Goal: Information Seeking & Learning: Find specific fact

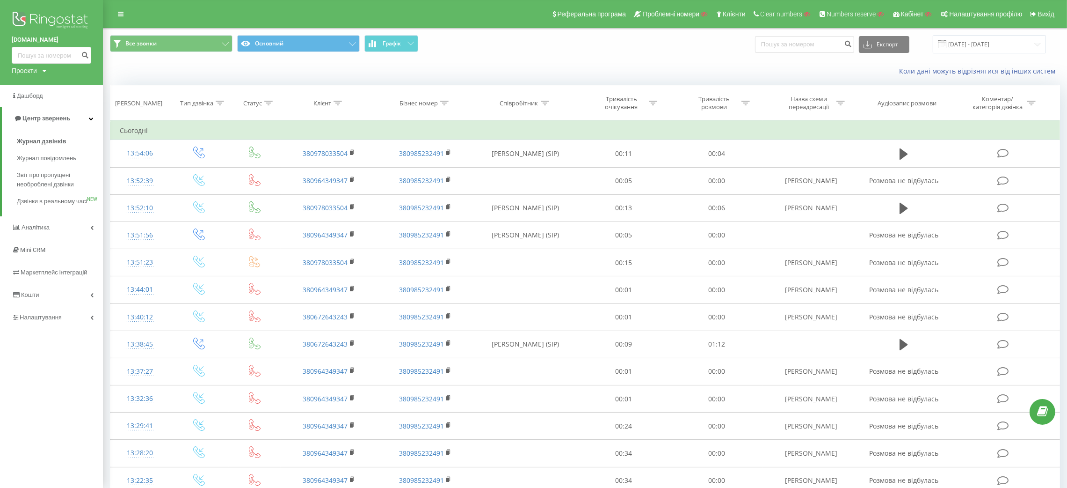
click at [36, 70] on div "Проекти" at bounding box center [24, 70] width 25 height 9
click at [44, 84] on input "text" at bounding box center [38, 85] width 47 height 14
paste input "gamaconsulting.com.ua"
type input "gamaconsulting.com.ua"
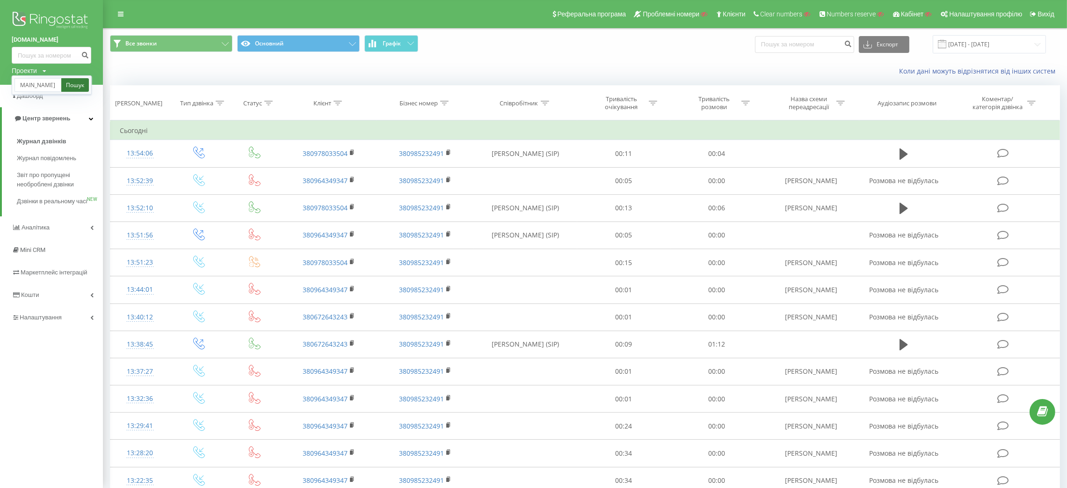
scroll to position [0, 0]
click at [80, 87] on link "Пошук" at bounding box center [75, 85] width 28 height 14
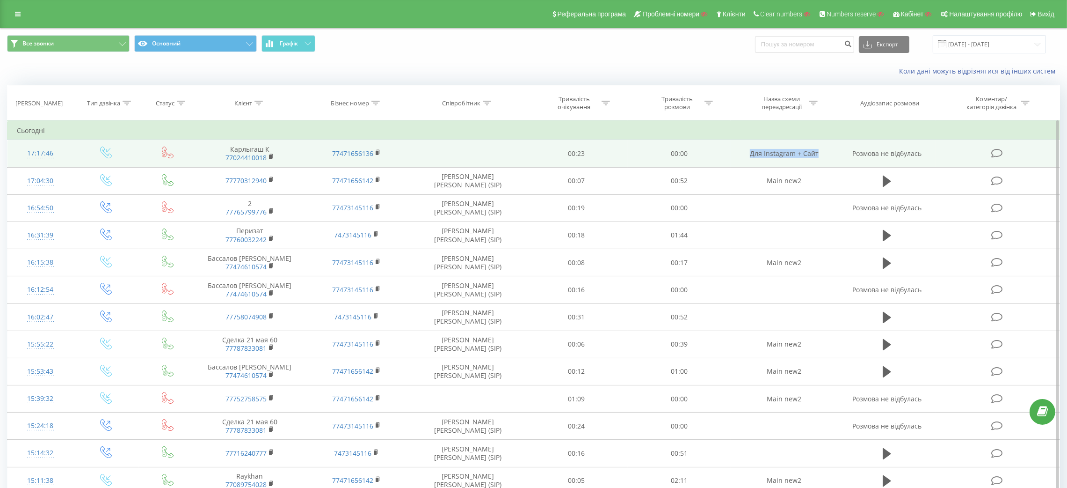
drag, startPoint x: 821, startPoint y: 153, endPoint x: 742, endPoint y: 157, distance: 78.8
click at [742, 157] on td "Для Instagram + Сайт" at bounding box center [784, 153] width 107 height 27
copy td "Для Instagram + Сайт"
click at [40, 153] on div "17:17:46" at bounding box center [40, 153] width 47 height 18
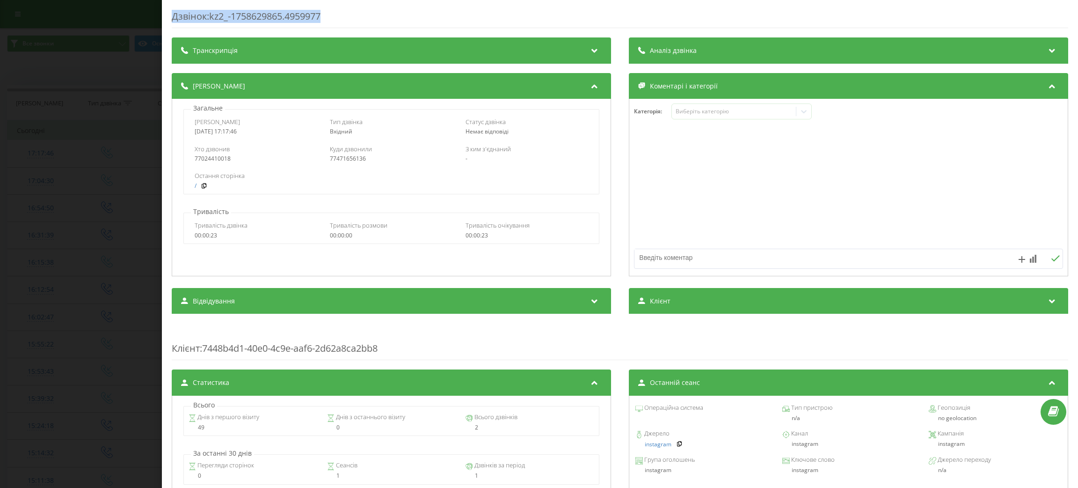
drag, startPoint x: 170, startPoint y: 18, endPoint x: 363, endPoint y: 21, distance: 192.8
click at [363, 21] on div "Дзвінок : kz2_-1758629865.4959977 Транскрипція Для AI-аналізу майбутніх дзвінкі…" at bounding box center [620, 244] width 916 height 488
copy div "Дзвінок : kz2_-1758629865.4959977"
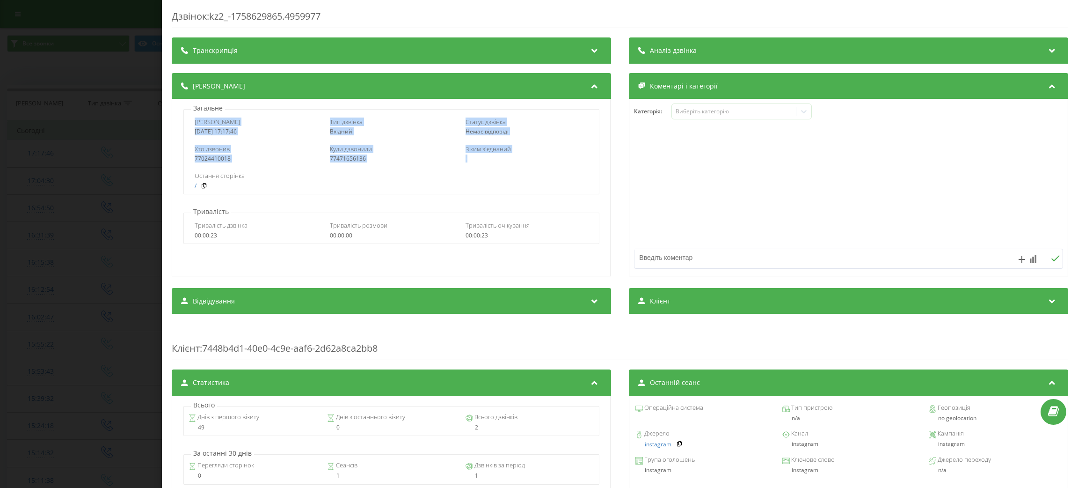
drag, startPoint x: 189, startPoint y: 125, endPoint x: 471, endPoint y: 164, distance: 284.8
click at [471, 164] on div "Дата дзвінка 2025-09-23 17:17:46 Тип дзвінка Вхідний Статус дзвінка Немає відпо…" at bounding box center [391, 151] width 416 height 85
copy div "Дата дзвінка 2025-09-23 17:17:46 Тип дзвінка Вхідний Статус дзвінка Немає відпо…"
click at [96, 251] on div "Дзвінок : kz2_-1758629865.4959977 Транскрипція Для AI-аналізу майбутніх дзвінкі…" at bounding box center [539, 244] width 1078 height 488
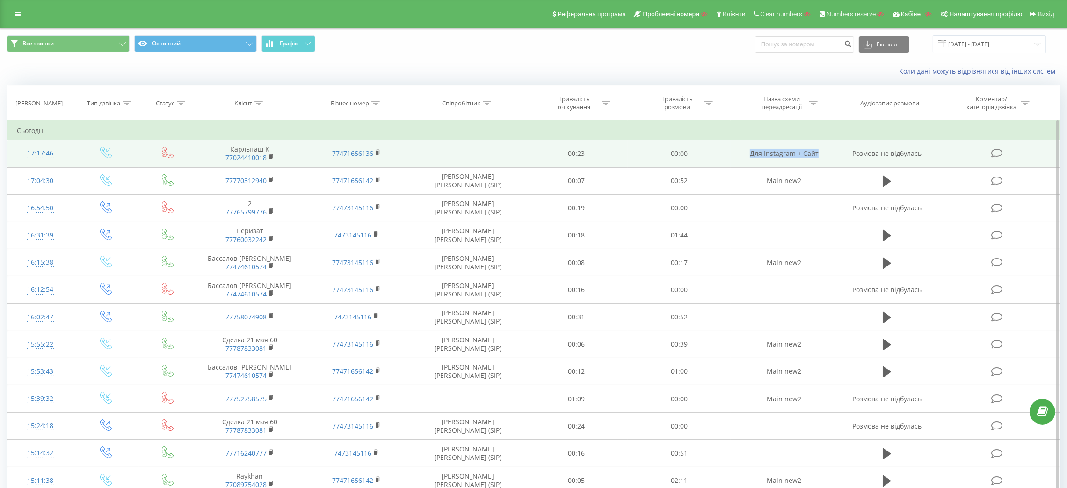
drag, startPoint x: 741, startPoint y: 157, endPoint x: 830, endPoint y: 157, distance: 88.9
click at [830, 157] on td "Для Instagram + Сайт" at bounding box center [784, 153] width 107 height 27
copy td "Для Instagram + Сайт"
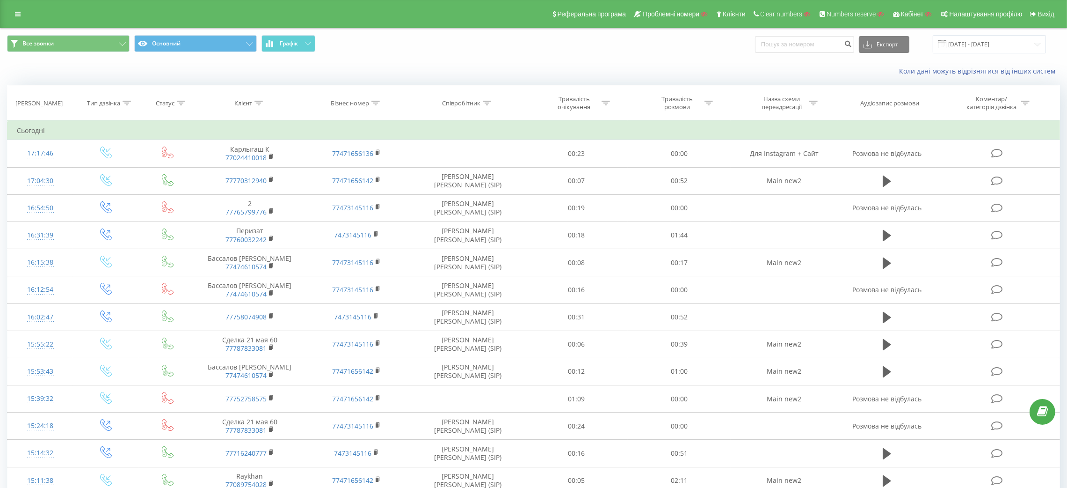
click at [7, 10] on div "Реферальна програма Проблемні номери Клієнти Clear numbers Numbers reserve Кабі…" at bounding box center [533, 14] width 1067 height 28
click at [12, 10] on link at bounding box center [17, 13] width 17 height 13
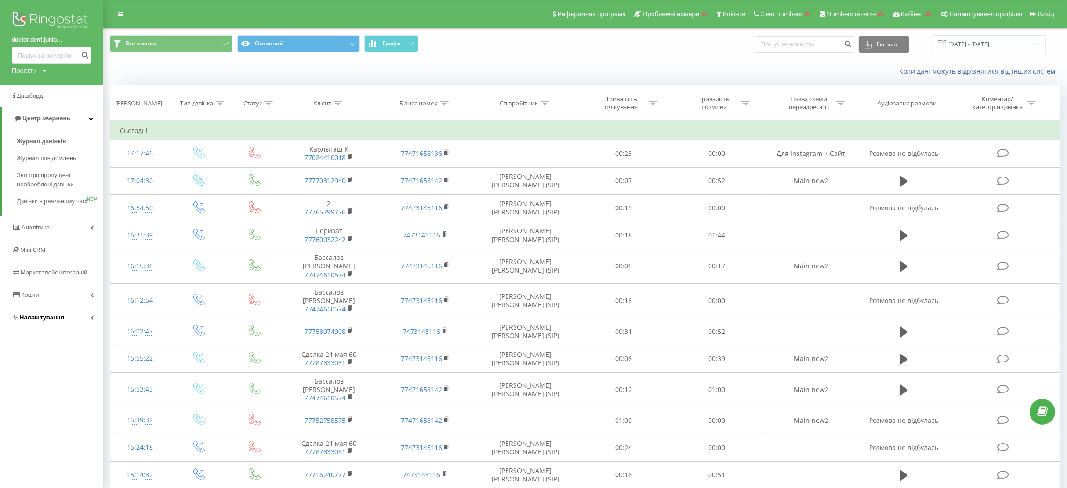
click at [44, 321] on span "Налаштування" at bounding box center [42, 317] width 44 height 7
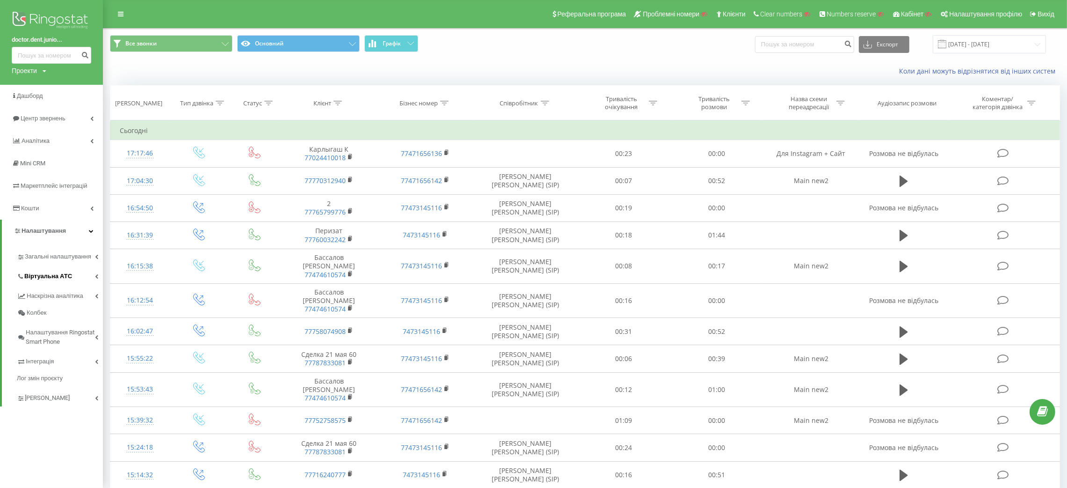
click at [54, 277] on span "Віртуальна АТС" at bounding box center [48, 275] width 48 height 9
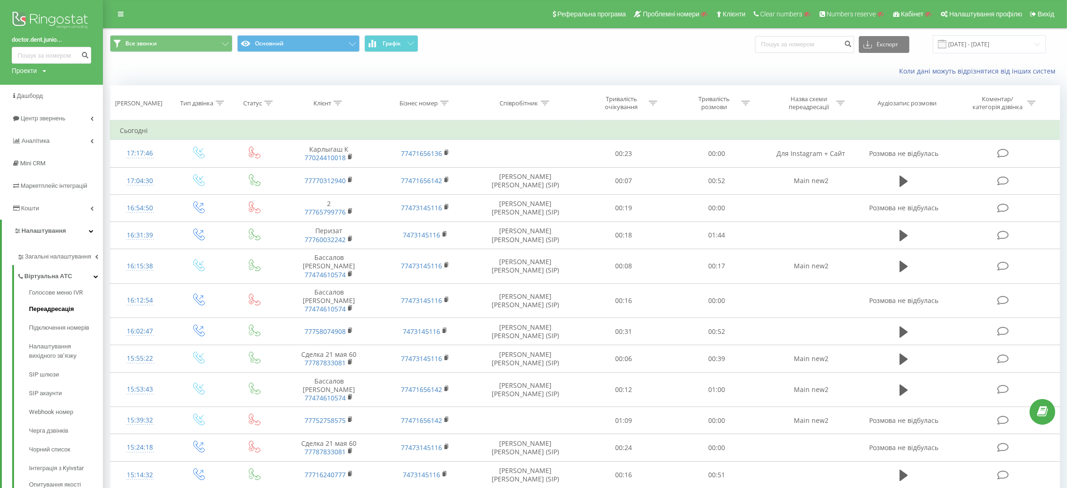
click at [59, 313] on span "Переадресація" at bounding box center [51, 308] width 45 height 9
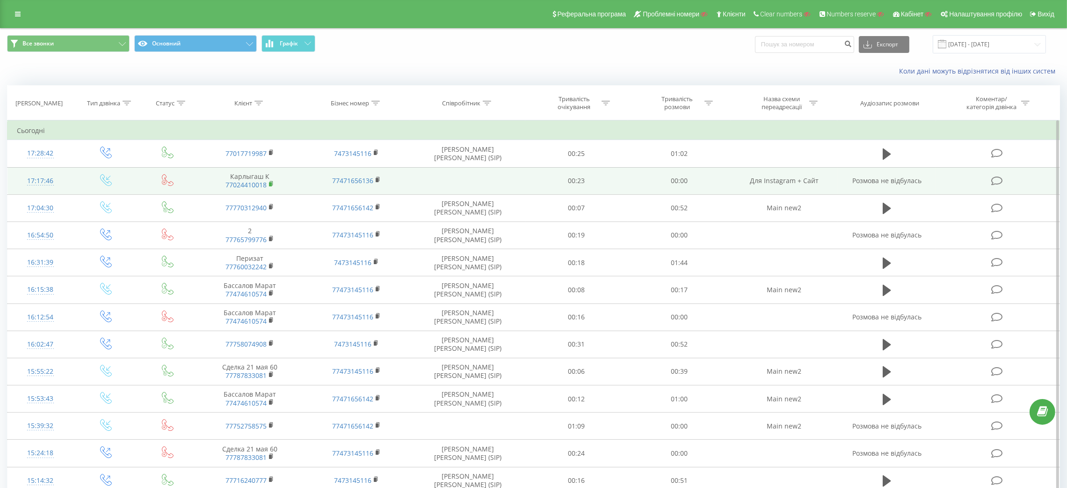
click at [271, 184] on rect at bounding box center [270, 184] width 3 height 4
click at [378, 180] on rect at bounding box center [377, 180] width 3 height 4
drag, startPoint x: 748, startPoint y: 185, endPoint x: 819, endPoint y: 184, distance: 70.7
click at [819, 184] on td "Для Instagram + Сайт" at bounding box center [784, 180] width 107 height 27
copy td "Для Instagram + Сайт"
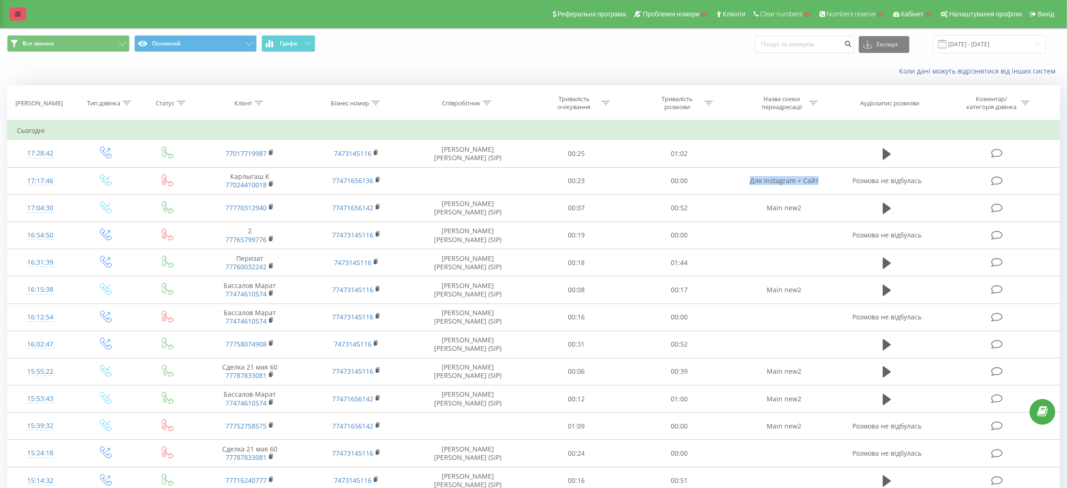
click at [13, 15] on link at bounding box center [17, 13] width 17 height 13
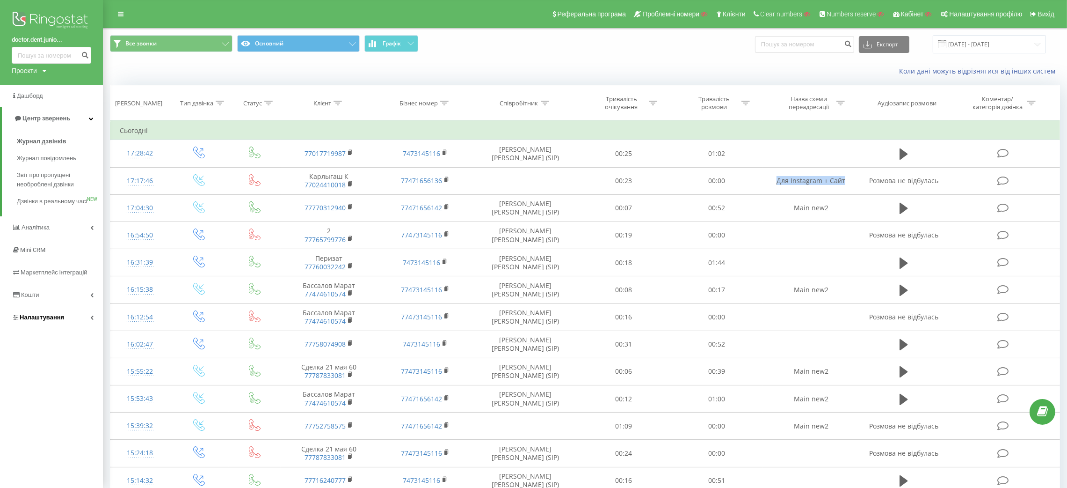
click at [30, 328] on link "Налаштування" at bounding box center [51, 317] width 103 height 22
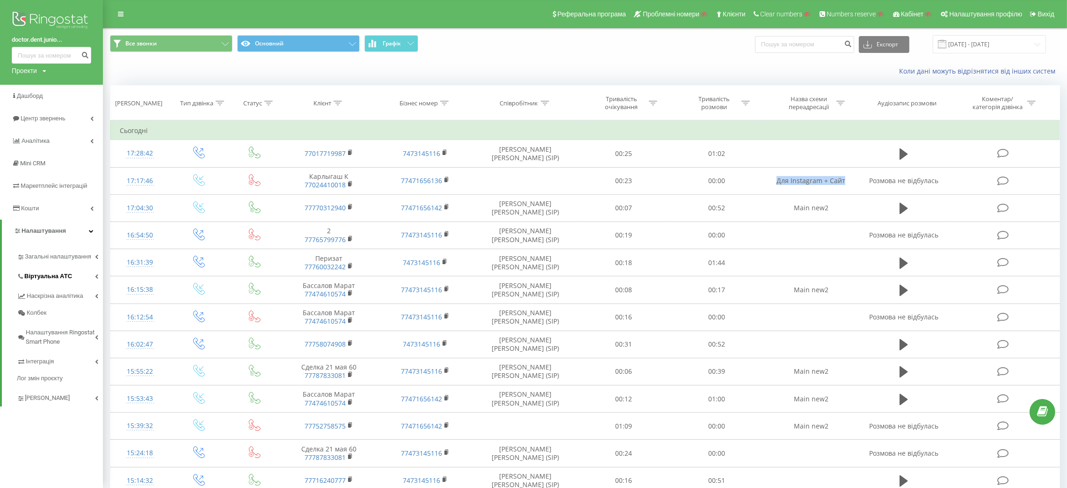
click at [38, 280] on span "Віртуальна АТС" at bounding box center [48, 275] width 48 height 9
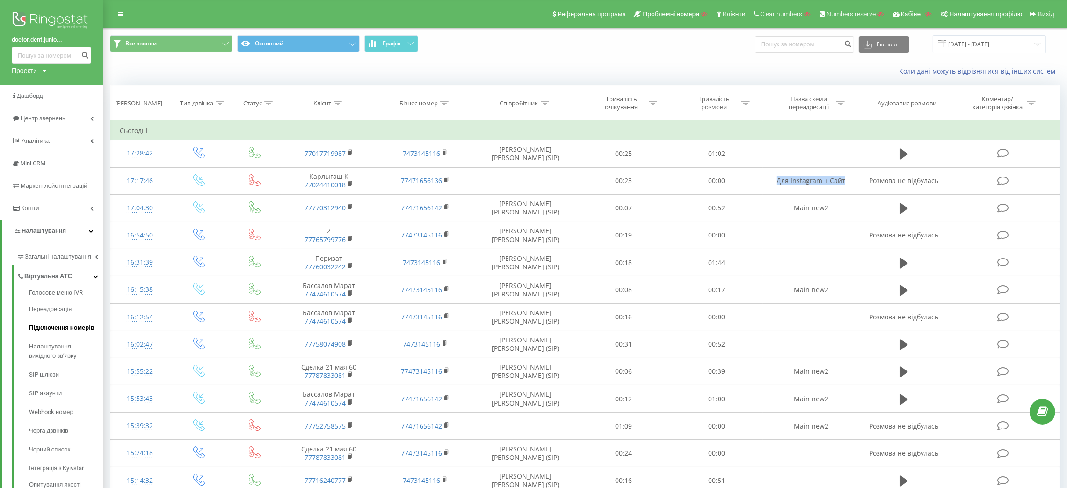
click at [55, 334] on link "Підключення номерів" at bounding box center [66, 327] width 74 height 19
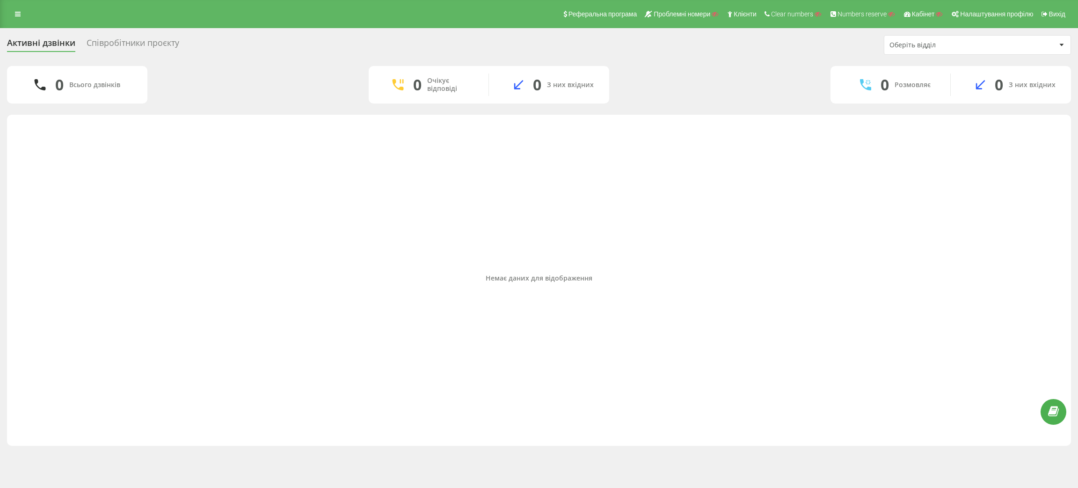
click at [149, 41] on div "Співробітники проєкту" at bounding box center [133, 45] width 93 height 15
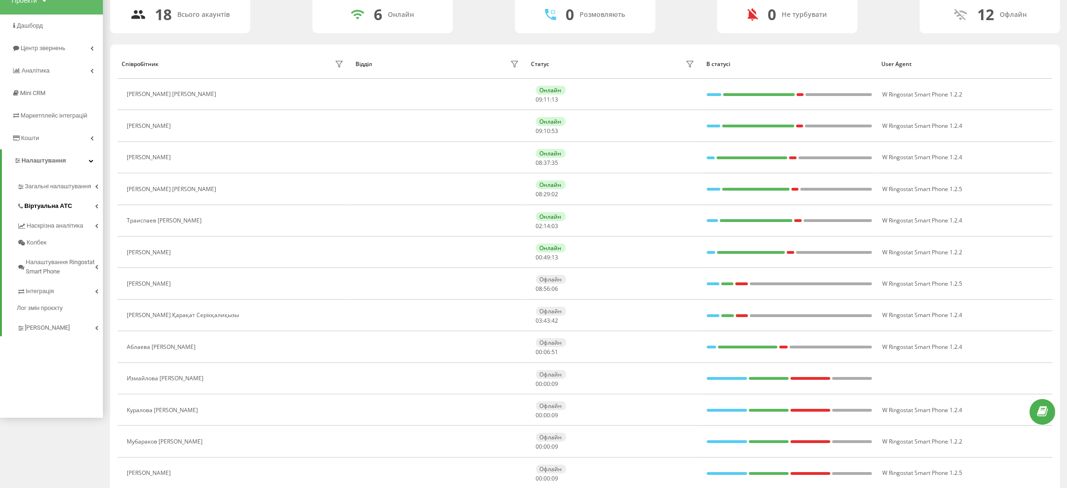
click at [57, 210] on span "Віртуальна АТС" at bounding box center [48, 205] width 48 height 9
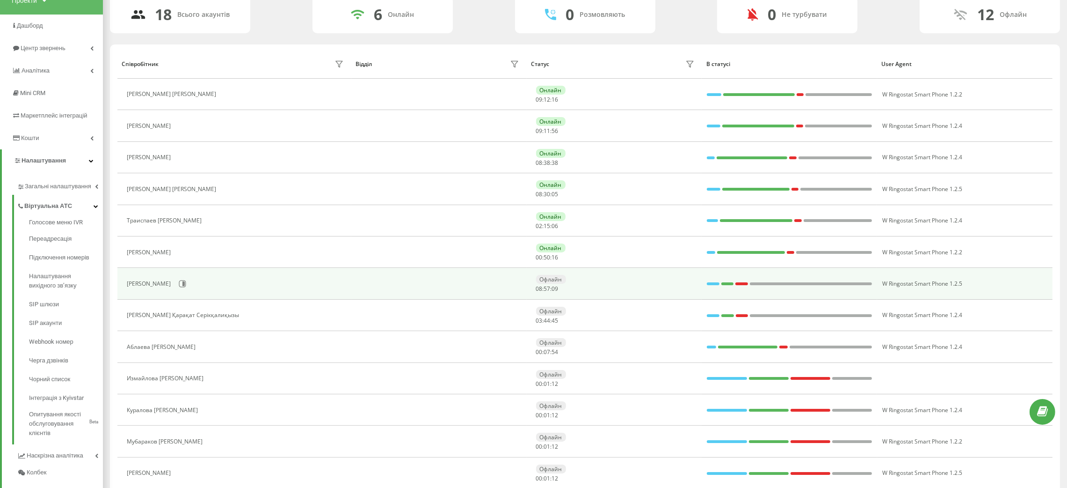
scroll to position [265, 0]
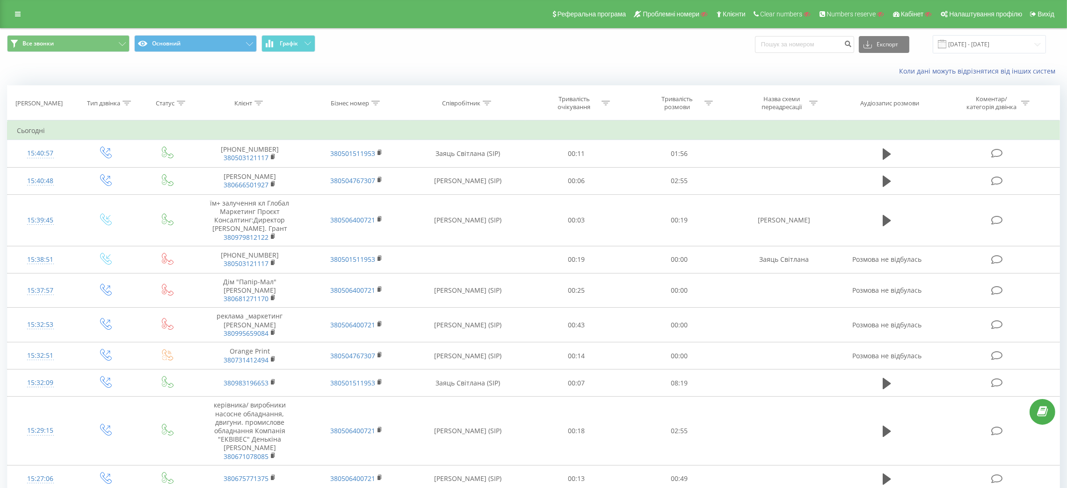
click at [214, 32] on div "Все звонки Основний Графік Експорт .csv .xls .xlsx 23.08.2025 - 23.09.2025" at bounding box center [533, 44] width 1066 height 31
click at [214, 35] on button "Основний" at bounding box center [195, 43] width 123 height 17
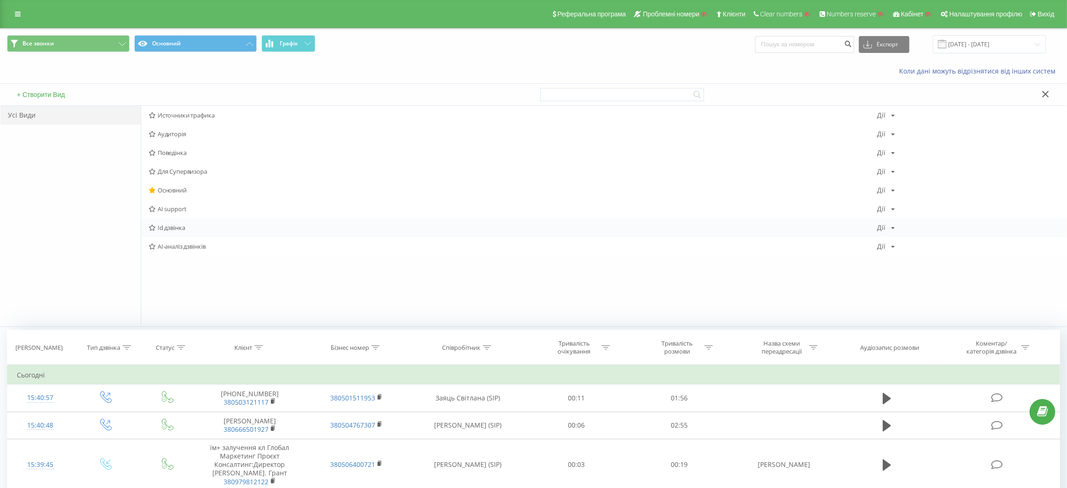
click at [174, 230] on span "Id дзвінка" at bounding box center [513, 227] width 729 height 7
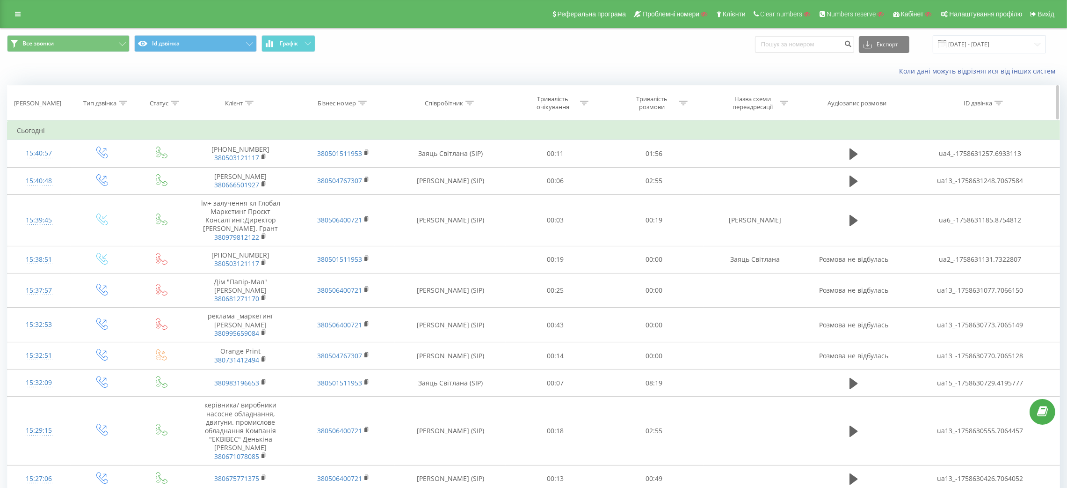
click at [1001, 106] on div at bounding box center [999, 103] width 8 height 8
click at [947, 164] on input "text" at bounding box center [920, 170] width 82 height 16
paste input "ua2_-1758621390.7275621"
type input "ua2_-1758621390.7275621"
click at [941, 182] on span "OK" at bounding box center [940, 188] width 26 height 15
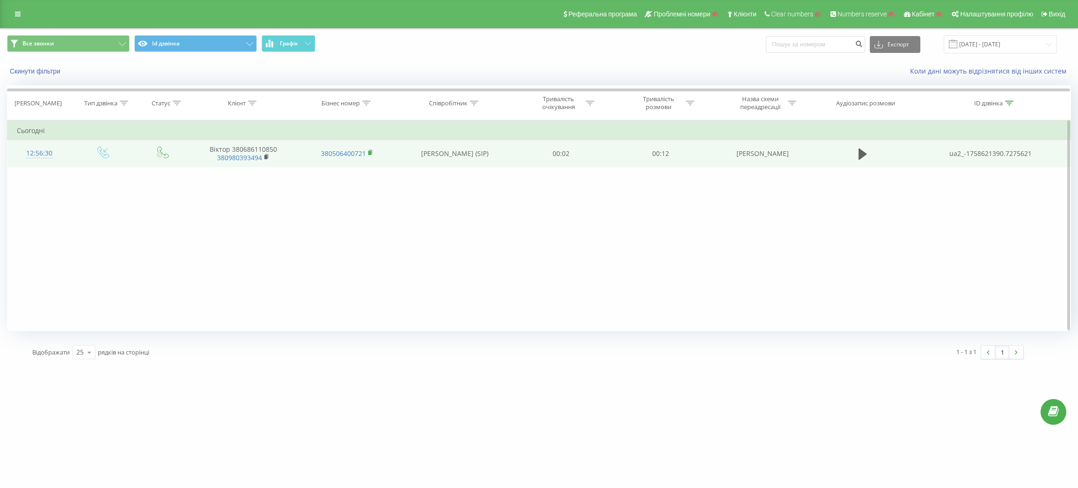
click at [368, 151] on icon at bounding box center [370, 152] width 5 height 7
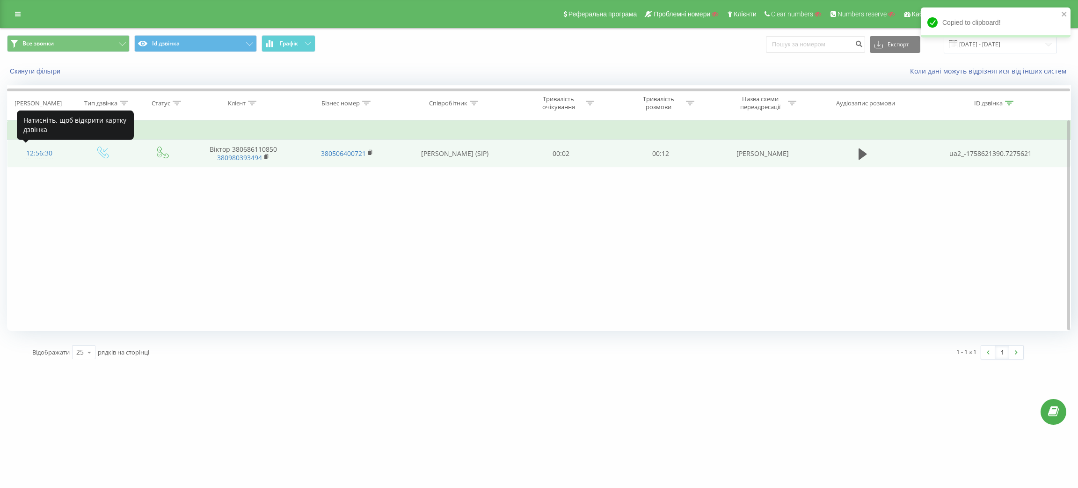
click at [40, 147] on div "12:56:30" at bounding box center [39, 153] width 45 height 18
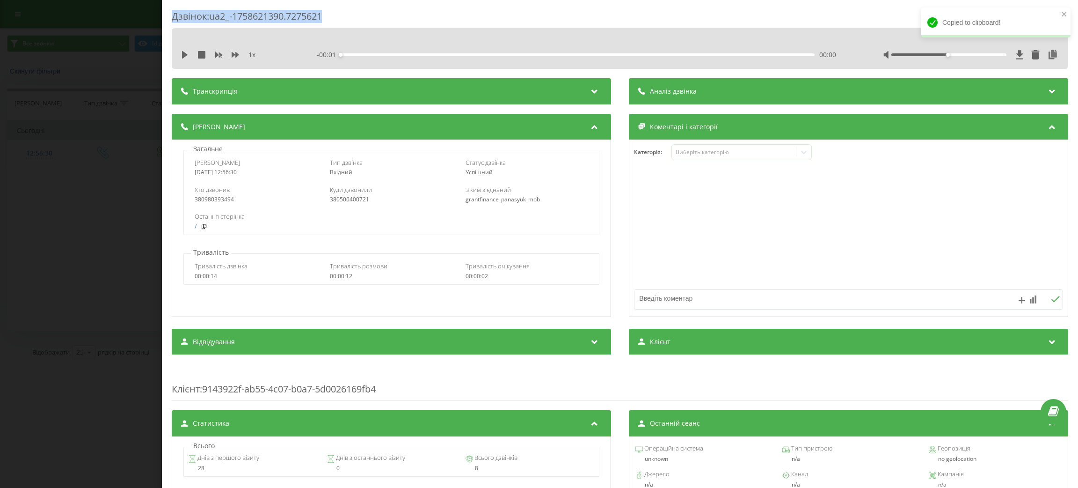
drag, startPoint x: 170, startPoint y: 20, endPoint x: 365, endPoint y: 16, distance: 195.2
click at [365, 16] on div "Дзвінок : ua2_-1758621390.7275621 1 x - 00:01 00:00 00:00 Транскрипція Для AI-а…" at bounding box center [620, 244] width 916 height 488
copy div "Дзвінок : ua2_-1758621390.7275621"
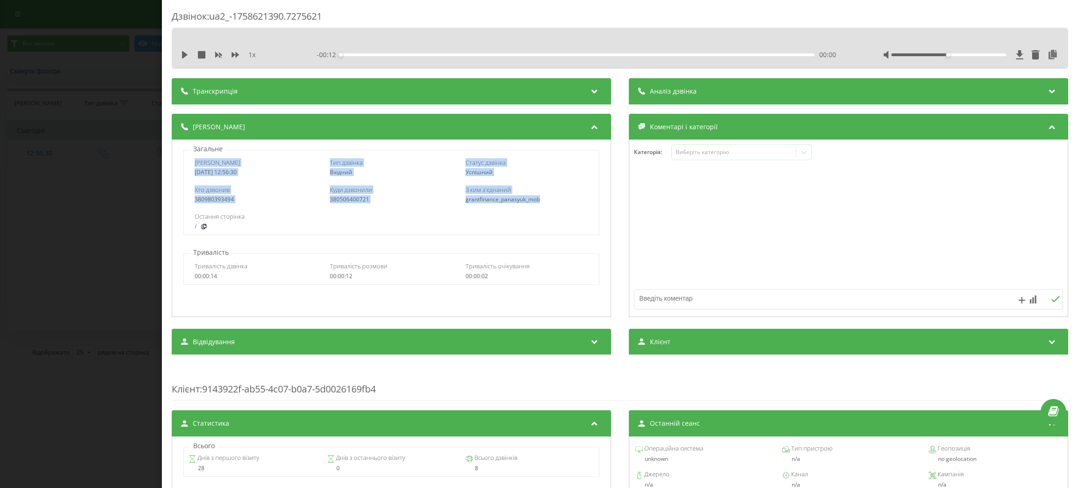
drag, startPoint x: 190, startPoint y: 165, endPoint x: 554, endPoint y: 204, distance: 366.1
click at [554, 204] on div "Дата дзвінка 2025-09-23 12:56:30 Тип дзвінка Вхідний Статус дзвінка Успішний Хт…" at bounding box center [391, 192] width 416 height 85
copy div "Дата дзвінка 2025-09-23 12:56:30 Тип дзвінка Вхідний Статус дзвінка Успішний Хт…"
click at [147, 313] on div "Дзвінок : ua2_-1758621390.7275621 1 x - 00:12 00:00 00:00 Транскрипція Для AI-а…" at bounding box center [539, 244] width 1078 height 488
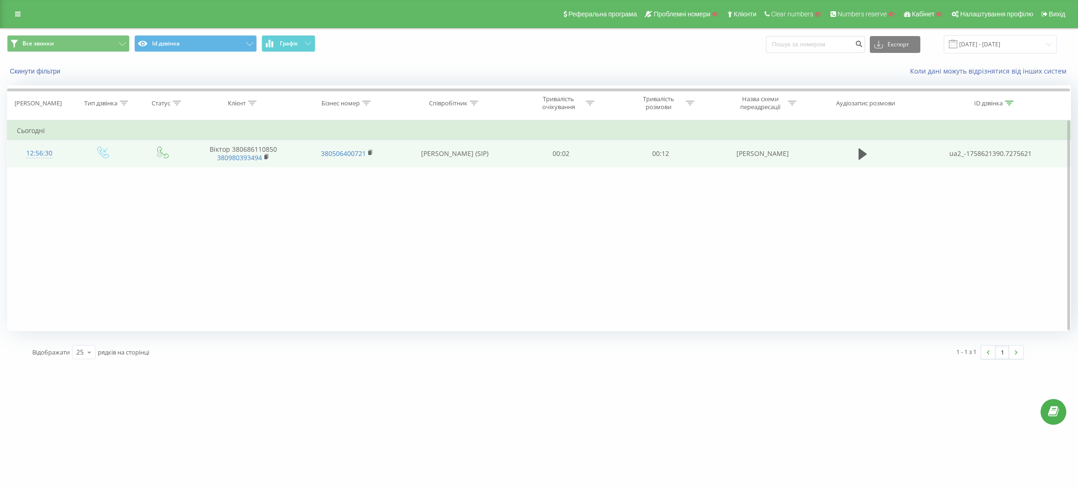
click at [369, 152] on rect at bounding box center [369, 153] width 3 height 4
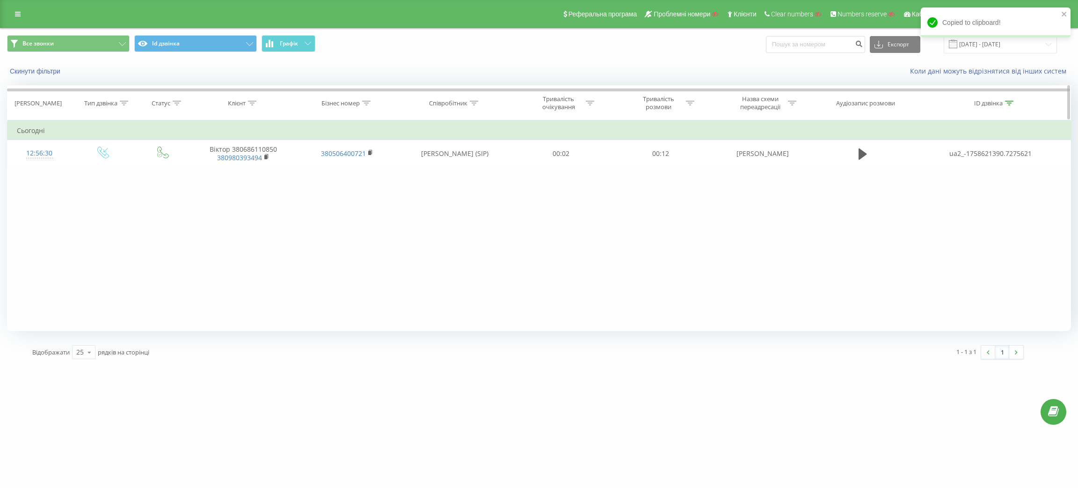
click at [365, 103] on icon at bounding box center [366, 103] width 8 height 5
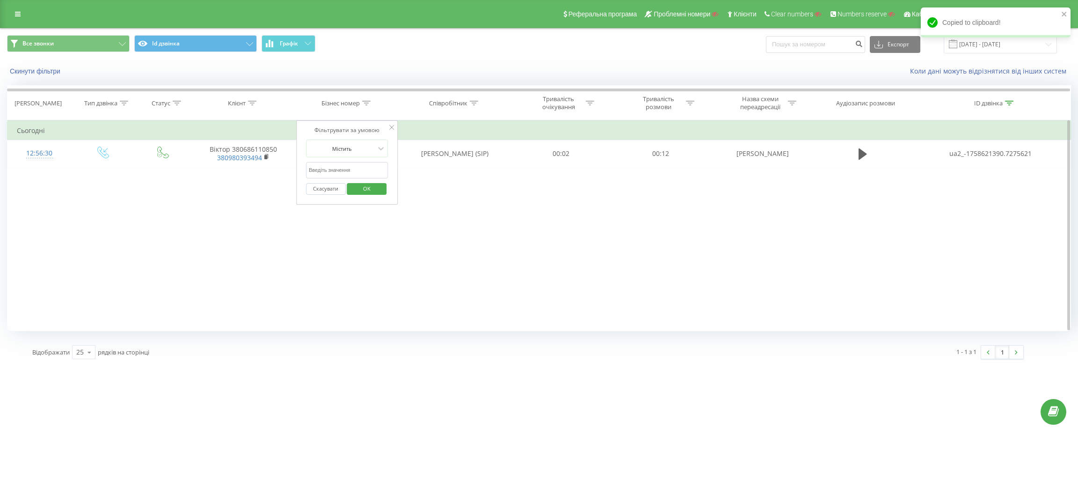
click at [362, 168] on input "text" at bounding box center [347, 170] width 82 height 16
paste input "380506400721"
type input "380506400721"
click at [367, 197] on div "Скасувати OK" at bounding box center [347, 188] width 82 height 21
click at [368, 187] on span "OK" at bounding box center [367, 188] width 26 height 15
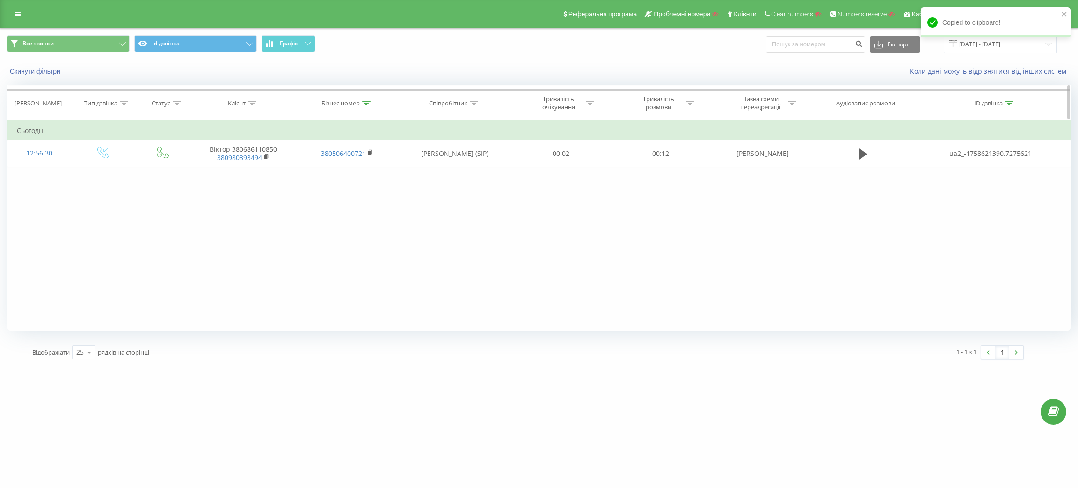
click at [1013, 101] on icon at bounding box center [1009, 103] width 8 height 5
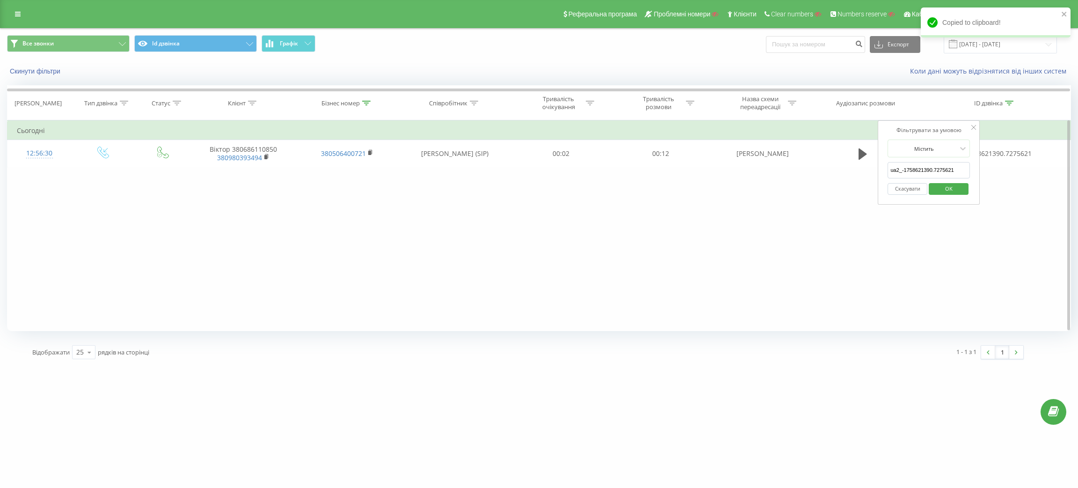
click at [916, 191] on button "Скасувати" at bounding box center [908, 189] width 40 height 12
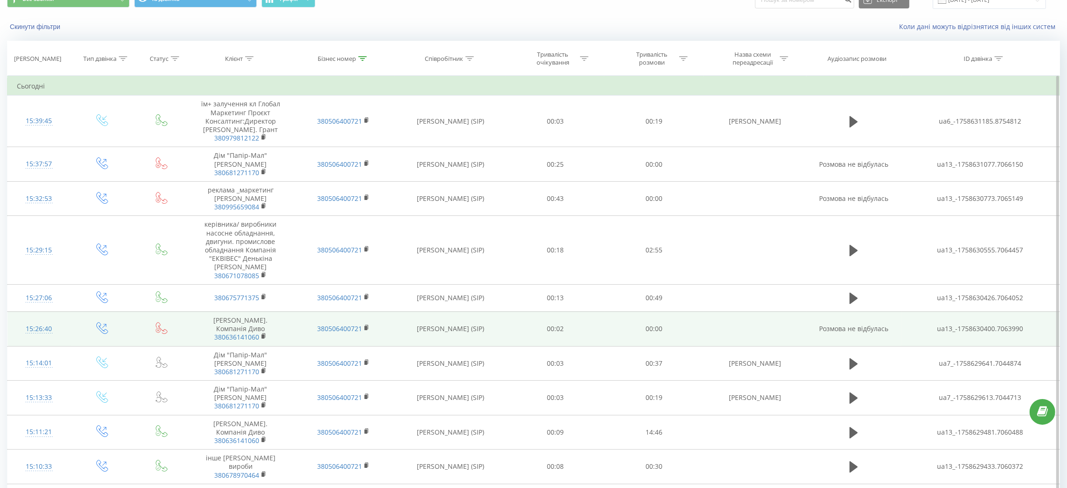
scroll to position [70, 0]
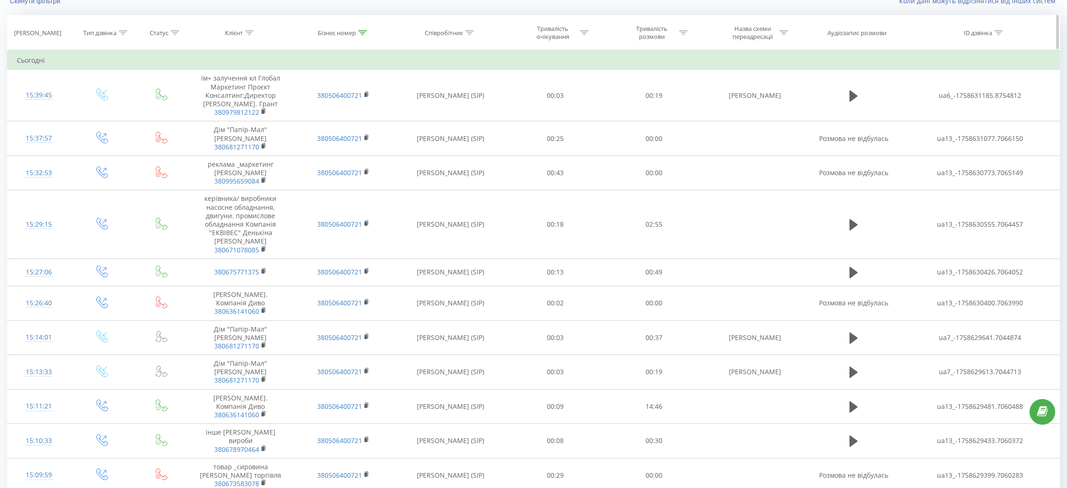
click at [122, 32] on icon at bounding box center [123, 32] width 8 height 5
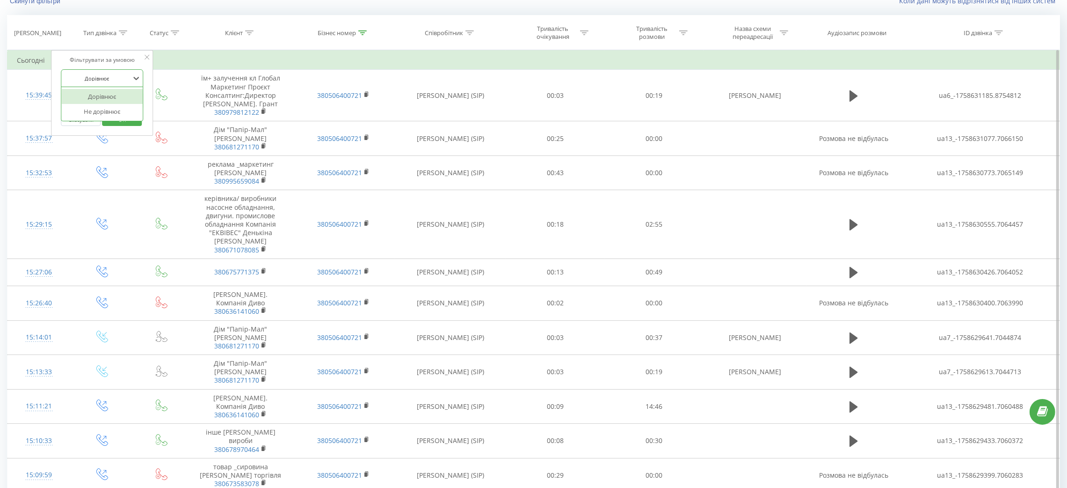
click at [106, 75] on div at bounding box center [97, 78] width 66 height 9
click at [114, 50] on div "Фільтрувати за умовою 2 results available. Use Up and Down to choose options, p…" at bounding box center [102, 93] width 102 height 86
click at [117, 102] on div "Введіть значення" at bounding box center [97, 100] width 66 height 7
click at [109, 112] on div "Вхідний" at bounding box center [102, 118] width 81 height 15
click at [124, 120] on span "OK" at bounding box center [122, 119] width 26 height 15
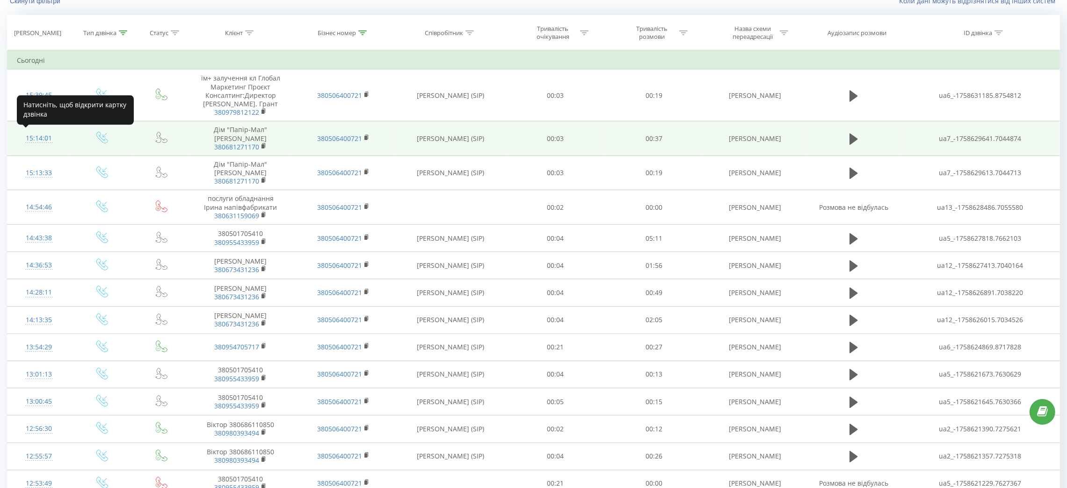
click at [51, 140] on div "15:14:01" at bounding box center [39, 138] width 44 height 18
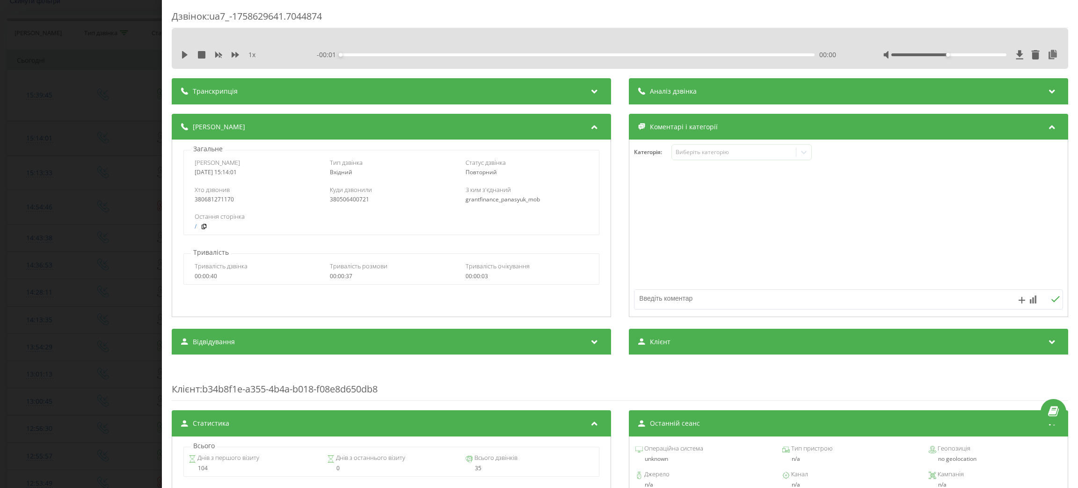
click at [51, 140] on div "Дзвінок : ua7_-1758629641.7044874 1 x - 00:01 00:00 00:00 Транскрипція Для AI-а…" at bounding box center [539, 244] width 1078 height 488
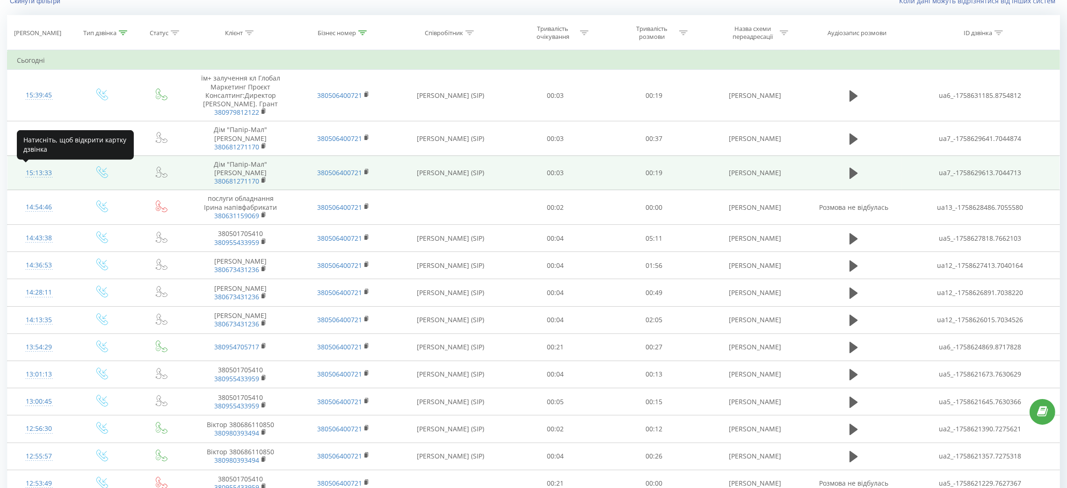
click at [40, 168] on div "15:13:33" at bounding box center [39, 173] width 44 height 18
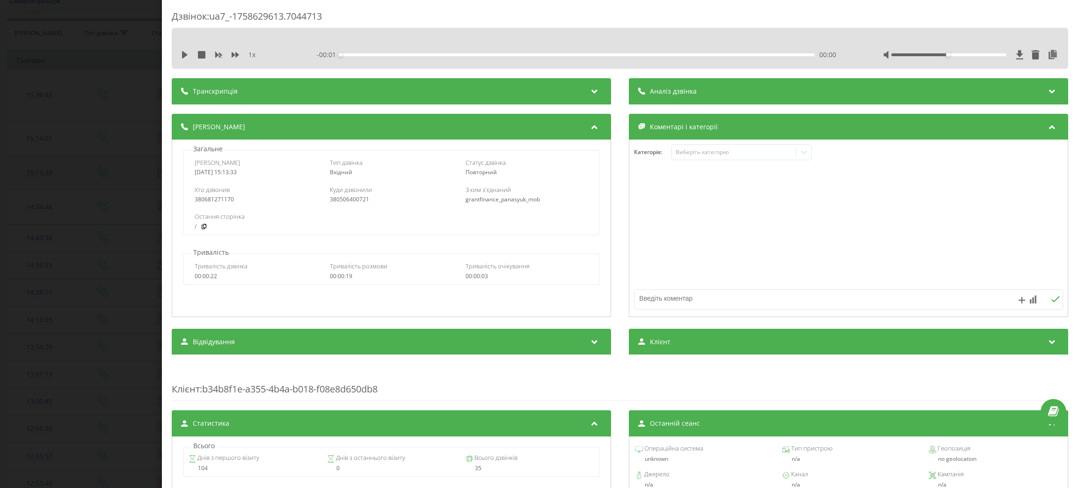
click at [40, 168] on div "Дзвінок : ua7_-1758629613.7044713 1 x - 00:01 00:00 00:00 Транскрипція Для AI-а…" at bounding box center [539, 244] width 1078 height 488
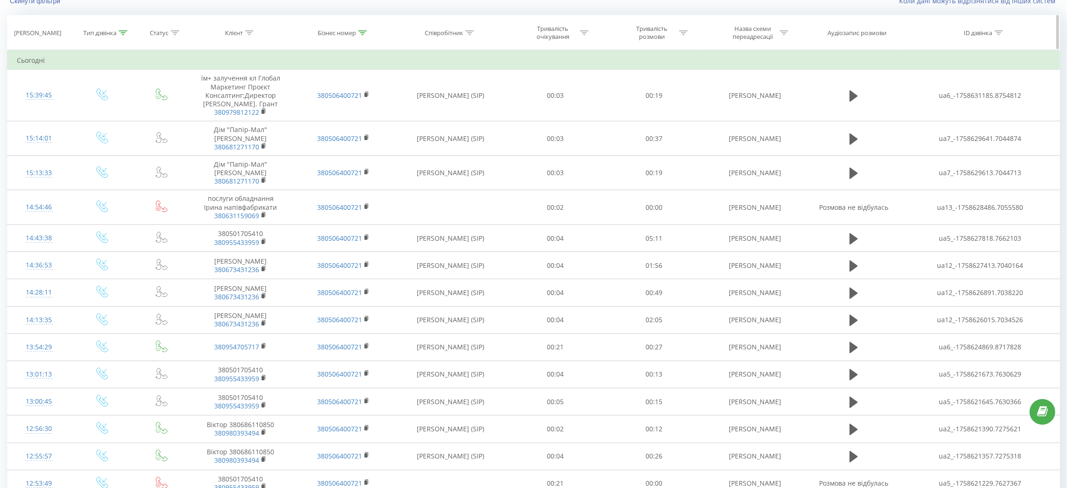
click at [360, 34] on icon at bounding box center [362, 32] width 8 height 5
click at [324, 119] on button "Скасувати" at bounding box center [323, 119] width 40 height 12
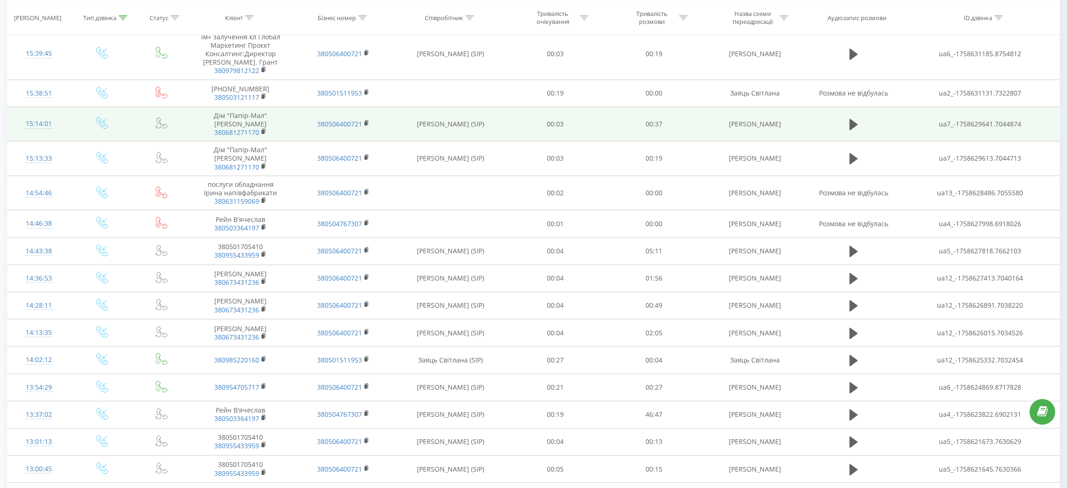
scroll to position [140, 0]
drag, startPoint x: 680, startPoint y: 124, endPoint x: 812, endPoint y: 130, distance: 132.1
click at [812, 130] on tr "15:14:01 Дім "Папір-Мал" Сергій Торгівельний 380681271170 380506400721 Панасюк …" at bounding box center [533, 122] width 1053 height 35
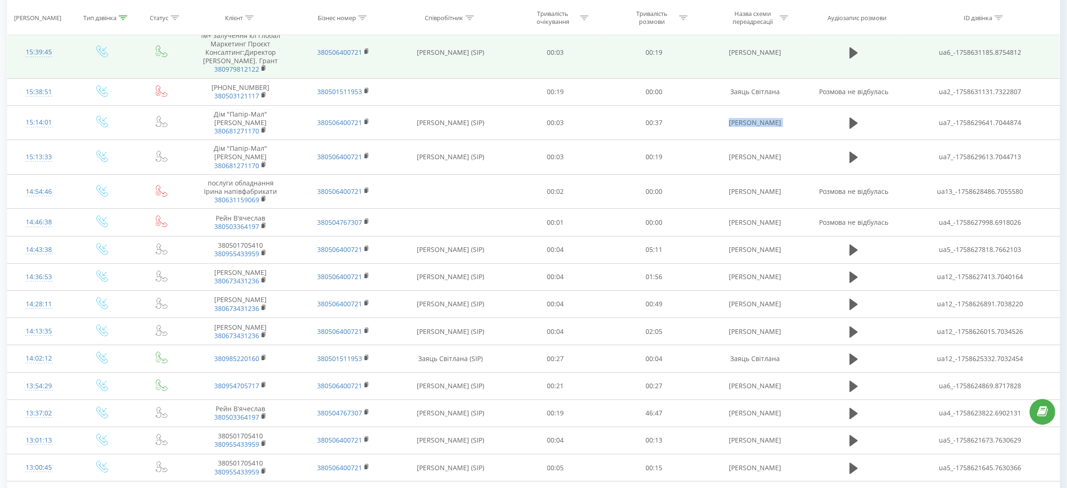
copy tr "[PERSON_NAME]"
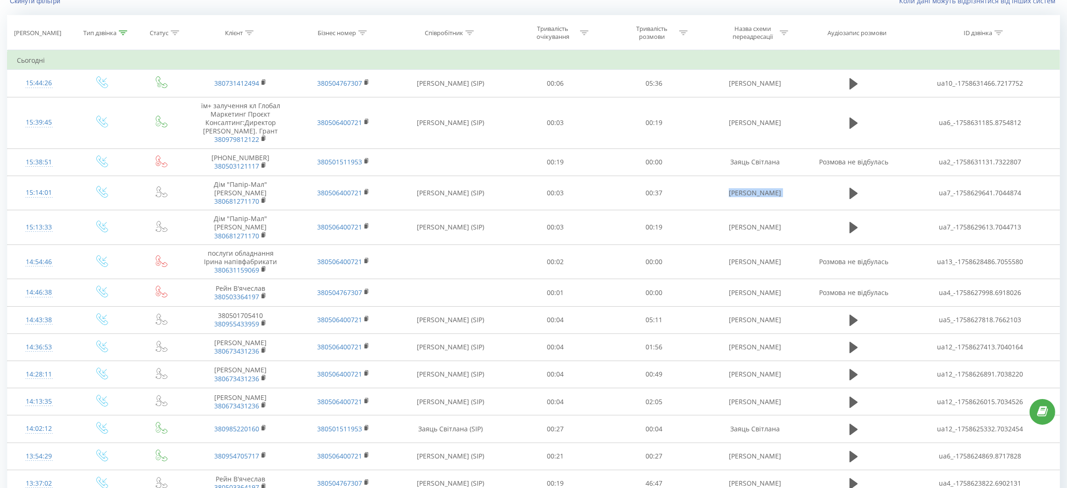
scroll to position [0, 0]
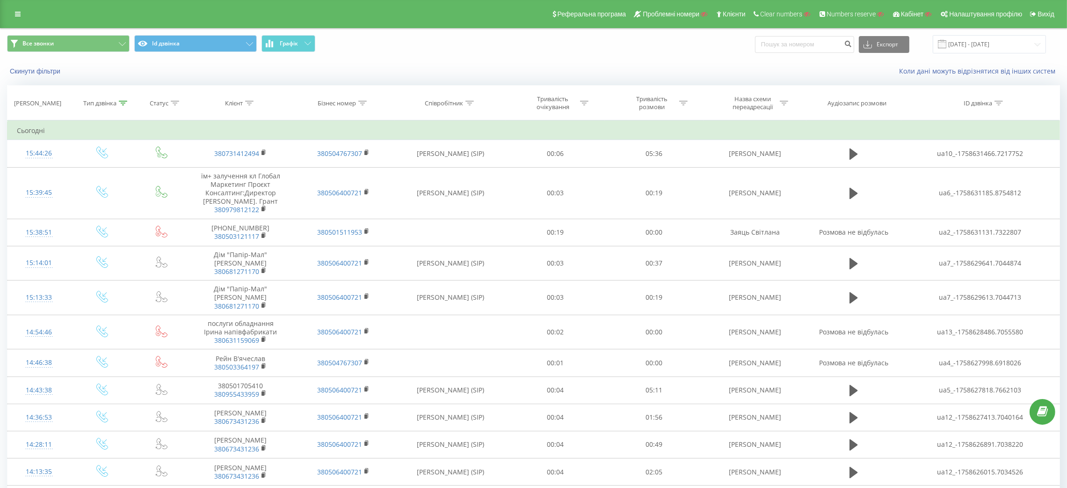
click at [21, 7] on div "Реферальна програма Проблемні номери Клієнти Clear numbers Numbers reserve Кабі…" at bounding box center [533, 14] width 1067 height 28
click at [20, 13] on icon at bounding box center [18, 14] width 6 height 7
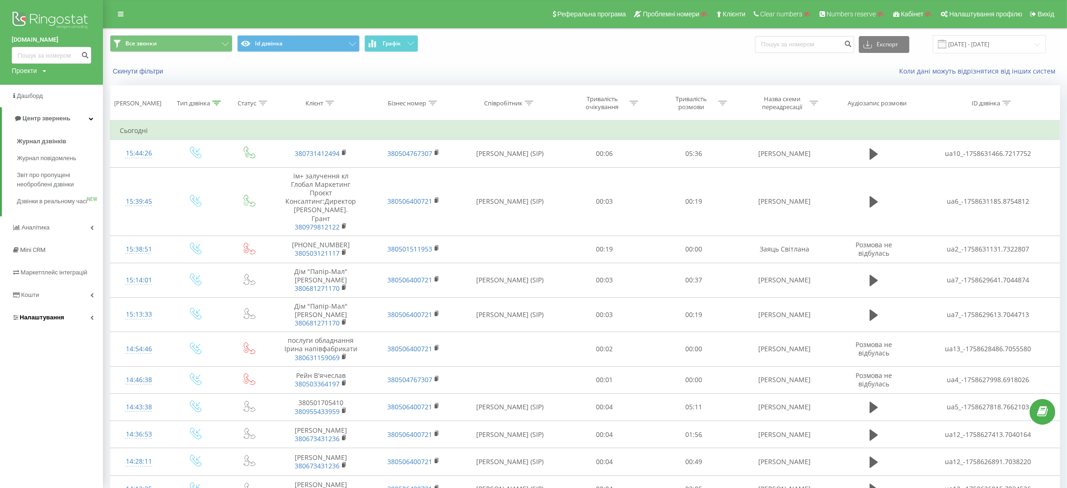
click at [50, 321] on span "Налаштування" at bounding box center [42, 317] width 44 height 7
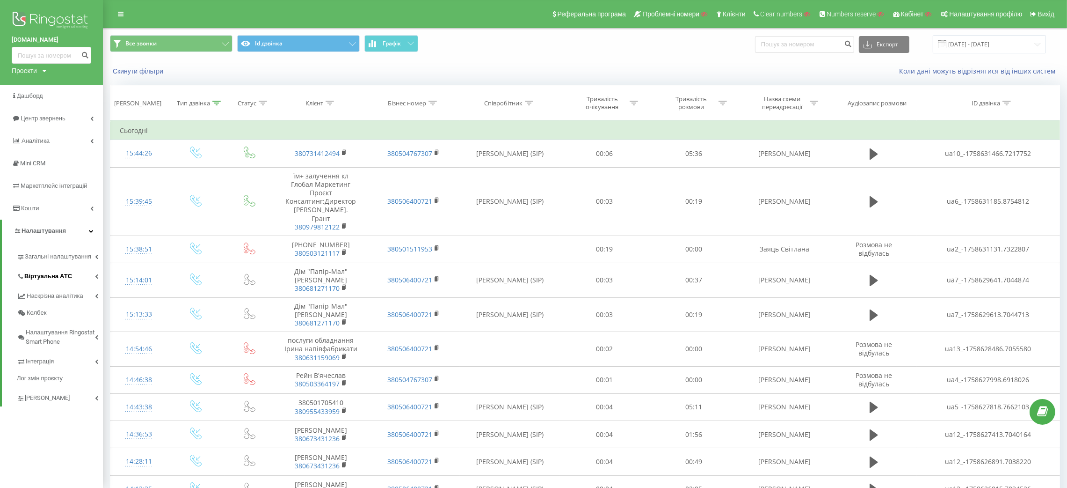
click at [60, 265] on link "Віртуальна АТС" at bounding box center [60, 275] width 86 height 20
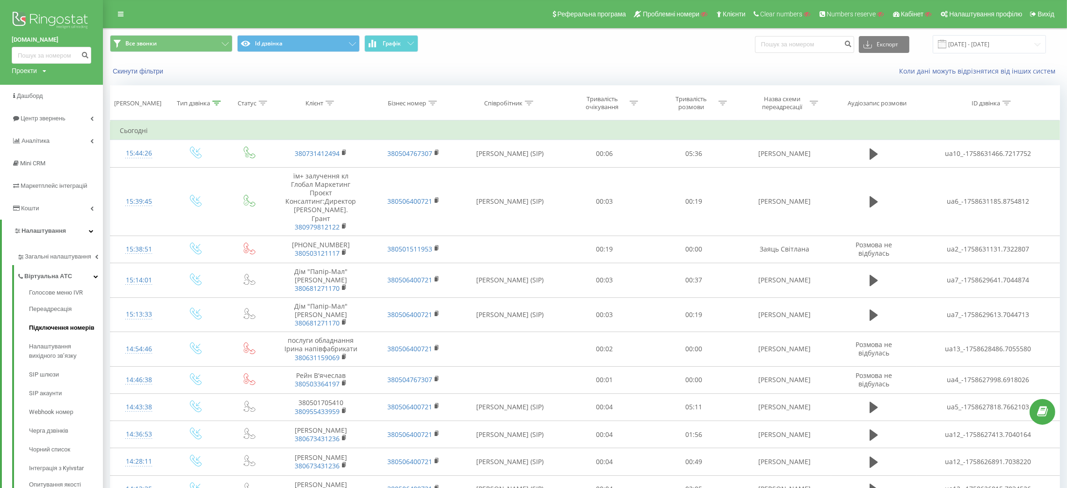
click at [62, 331] on span "Підключення номерів" at bounding box center [62, 327] width 66 height 9
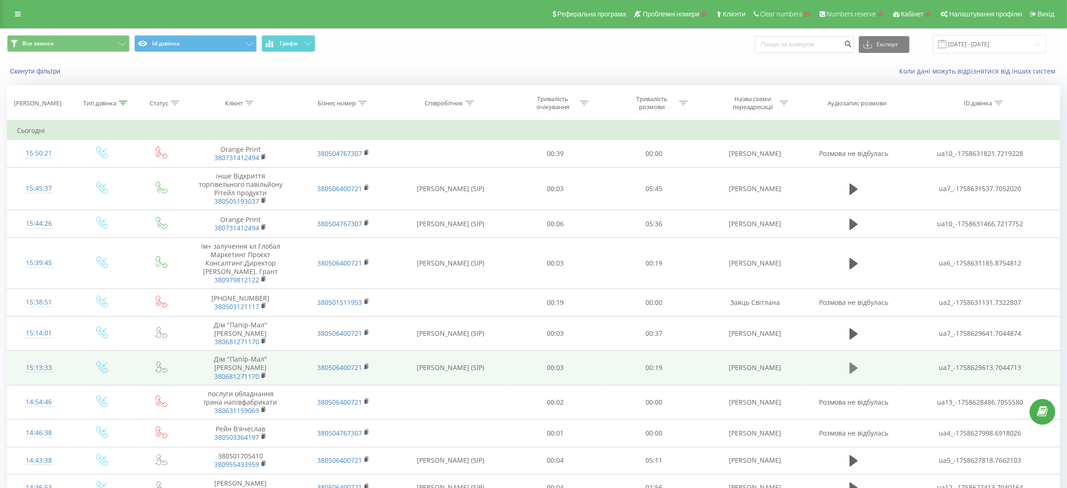
click at [851, 371] on icon at bounding box center [854, 367] width 8 height 11
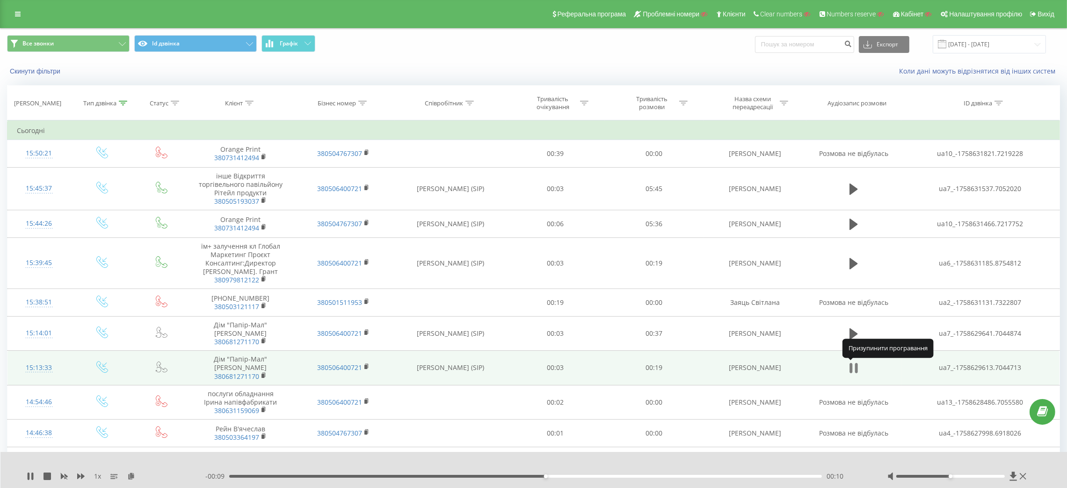
click at [848, 373] on button at bounding box center [854, 368] width 14 height 14
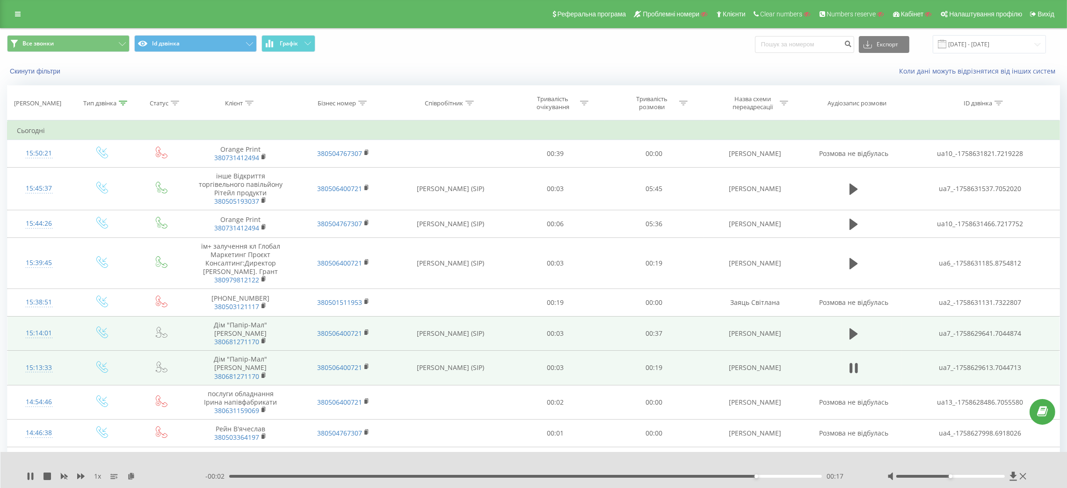
click at [832, 322] on td at bounding box center [854, 333] width 95 height 35
click at [855, 336] on icon at bounding box center [854, 333] width 8 height 13
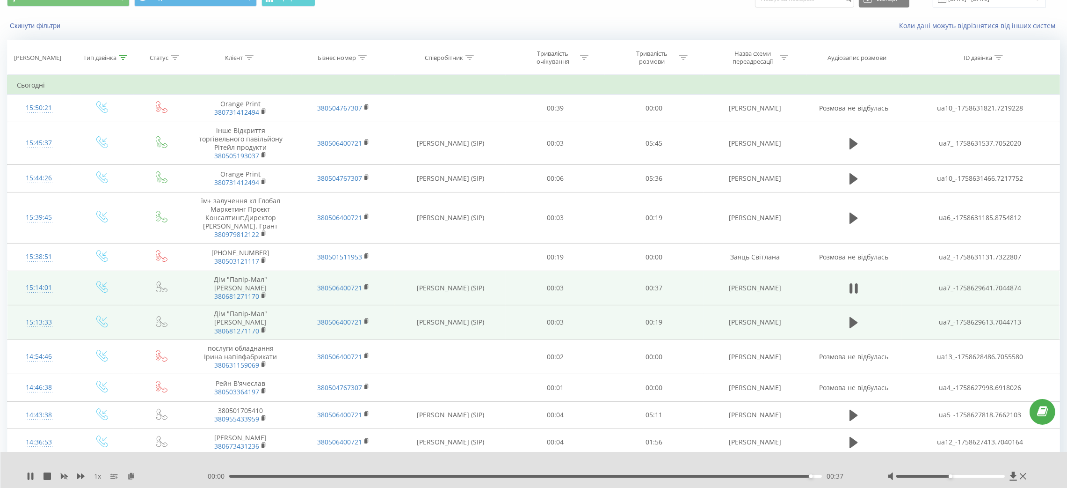
scroll to position [70, 0]
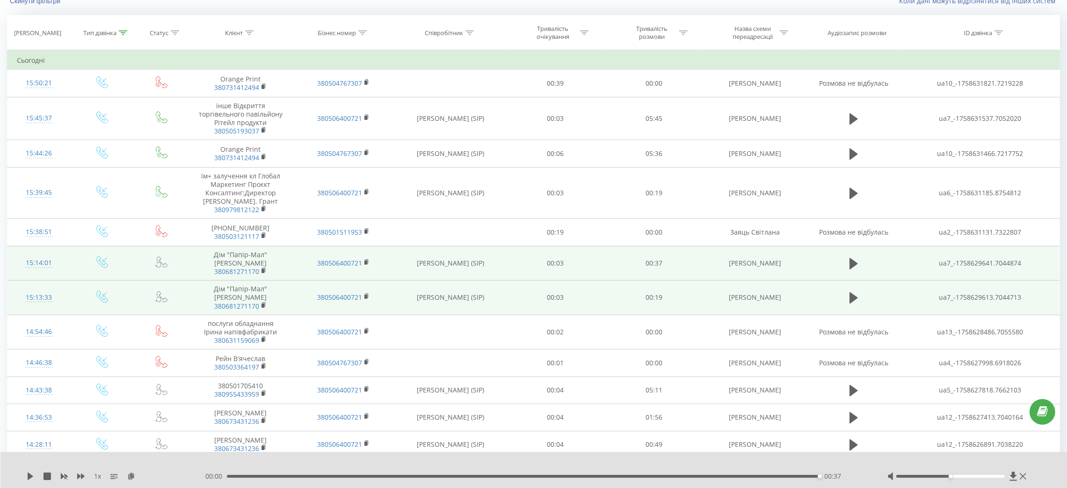
click at [366, 258] on td "380506400721" at bounding box center [343, 263] width 103 height 35
click at [366, 261] on icon at bounding box center [367, 262] width 5 height 7
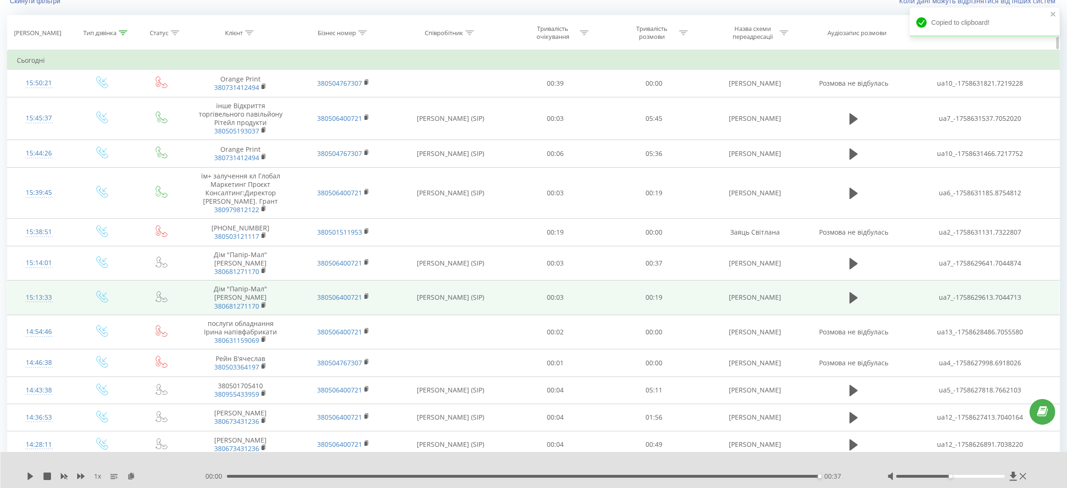
click at [361, 31] on icon at bounding box center [362, 32] width 8 height 5
click at [329, 104] on input "text" at bounding box center [344, 100] width 82 height 16
paste input "380506400721"
type input "380506400721"
click at [362, 117] on span "OK" at bounding box center [363, 118] width 26 height 15
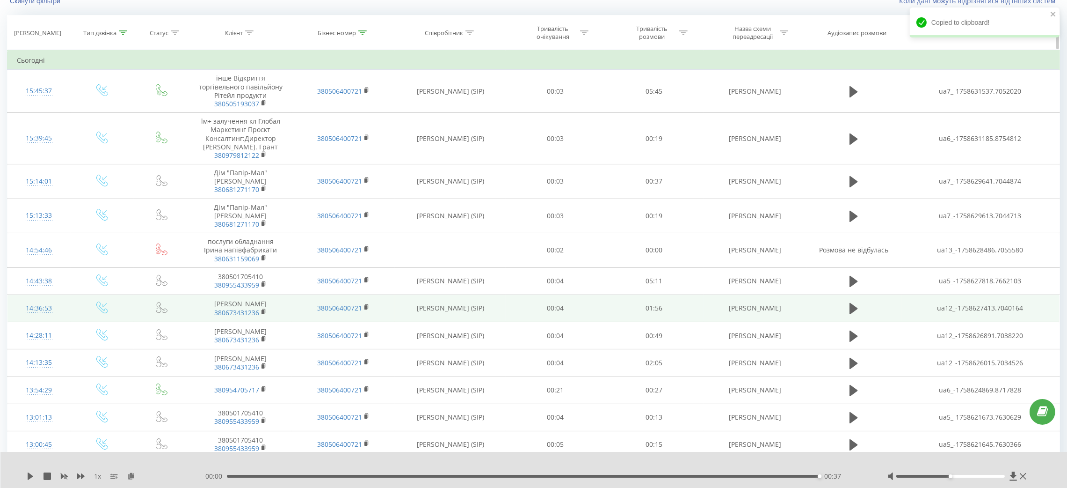
click at [124, 35] on icon at bounding box center [123, 32] width 8 height 5
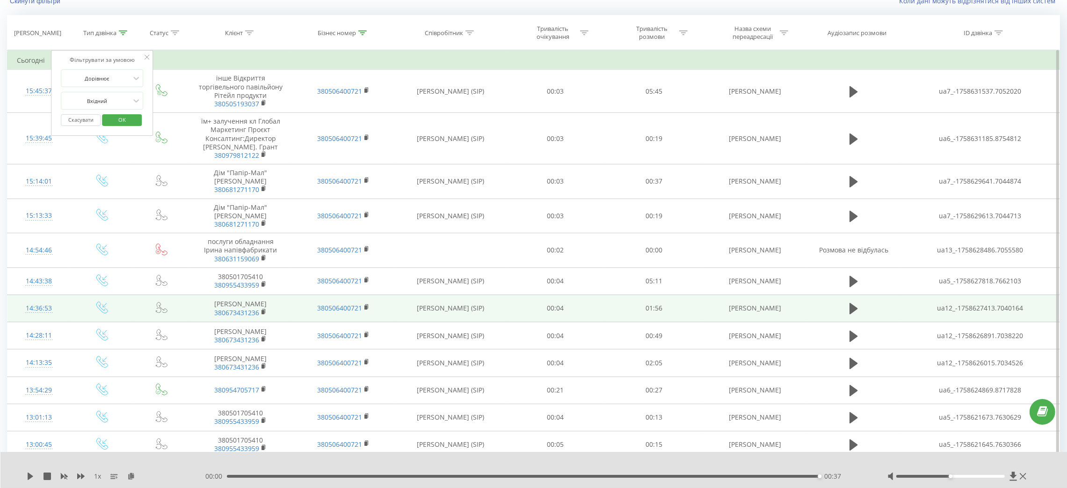
click at [88, 117] on button "Скасувати" at bounding box center [81, 120] width 40 height 12
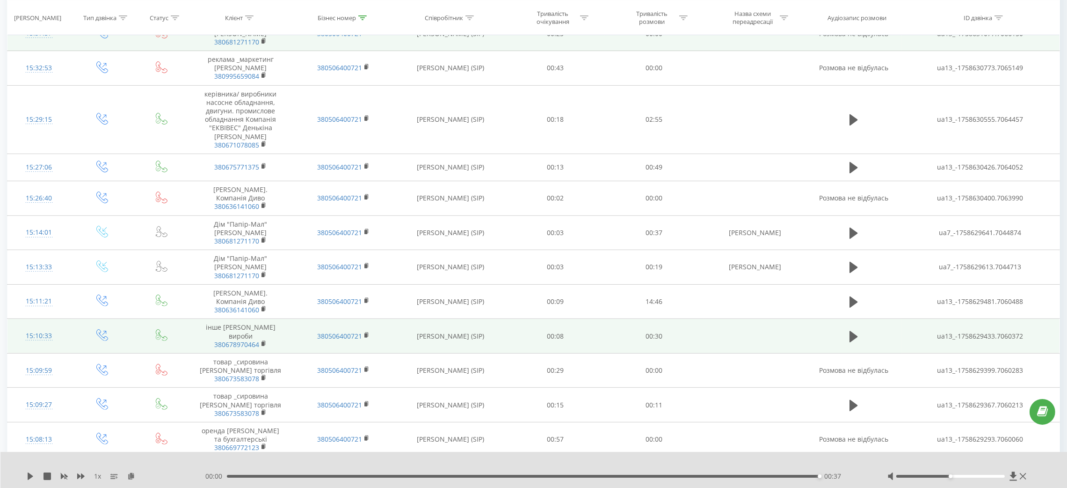
scroll to position [421, 0]
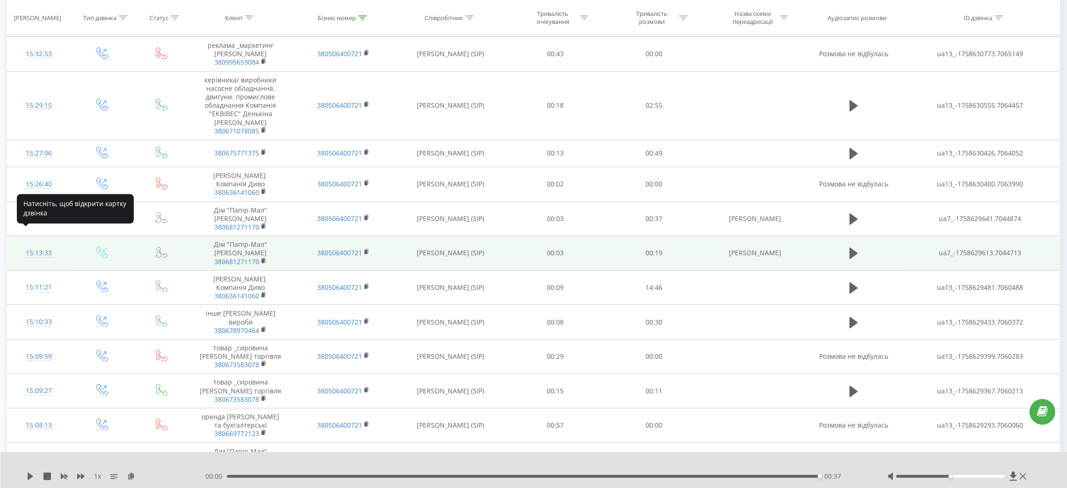
click at [50, 244] on div "15:13:33" at bounding box center [39, 253] width 44 height 18
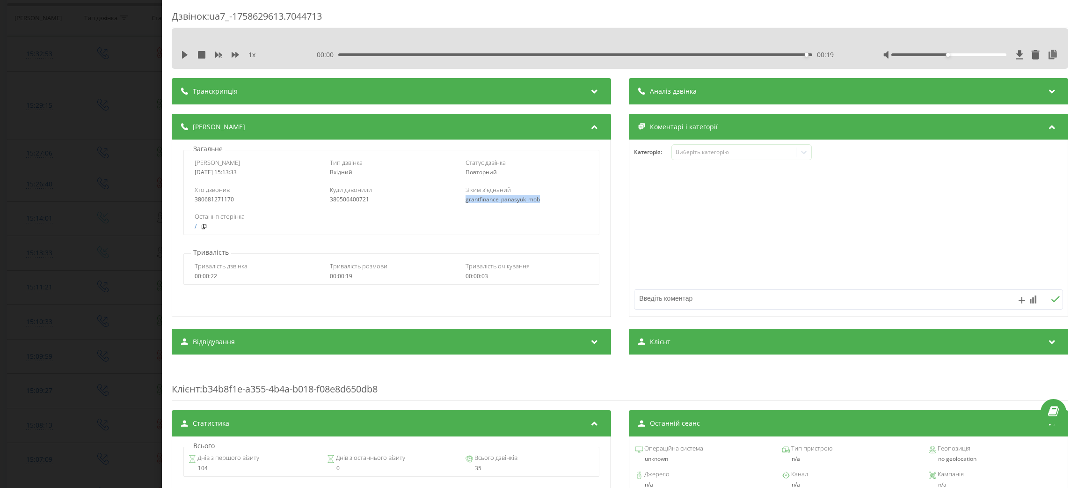
drag, startPoint x: 557, startPoint y: 203, endPoint x: 460, endPoint y: 201, distance: 96.9
click at [460, 201] on div "Хто дзвонив 380681271170 Куди дзвонили 380506400721 З ким з'єднаний grantfinanc…" at bounding box center [391, 194] width 416 height 27
copy div "grantfinance_panasyuk_mob"
click at [104, 314] on div "Дзвінок : ua7_-1758629613.7044713 1 x 00:00 00:19 00:19 Транскрипція Для AI-ана…" at bounding box center [539, 244] width 1078 height 488
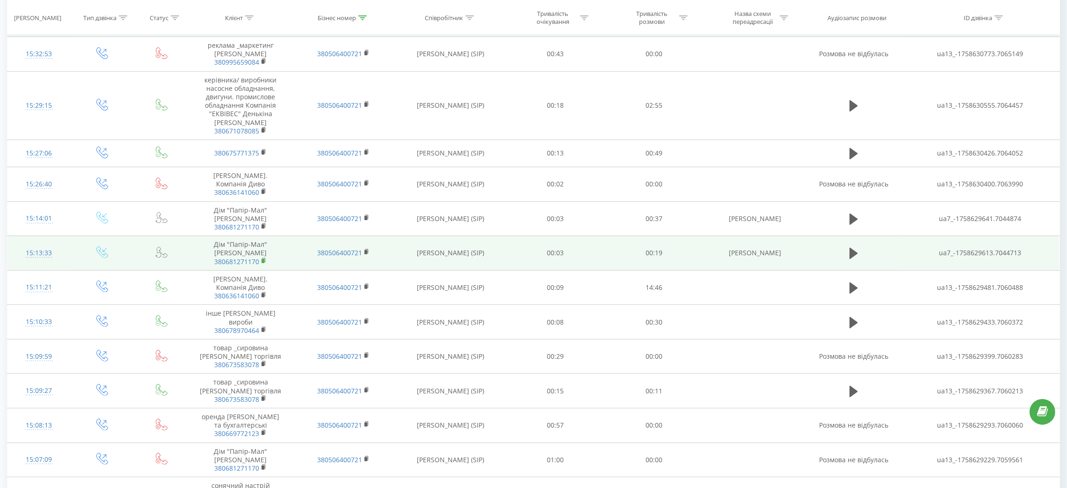
click at [263, 257] on icon at bounding box center [264, 260] width 5 height 7
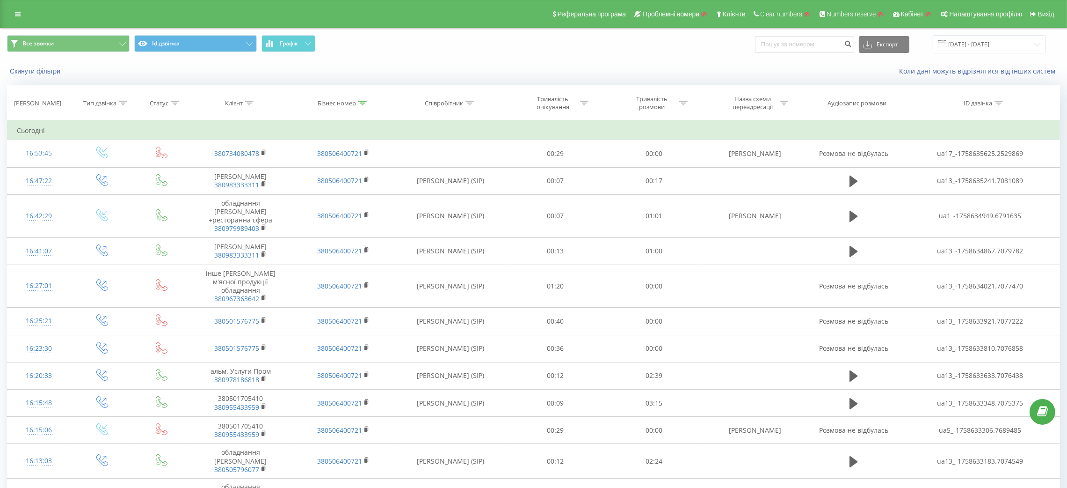
click at [21, 5] on div "Реферальна програма Проблемні номери Клієнти Clear numbers Numbers reserve Кабі…" at bounding box center [533, 14] width 1067 height 28
click at [13, 12] on link at bounding box center [17, 13] width 17 height 13
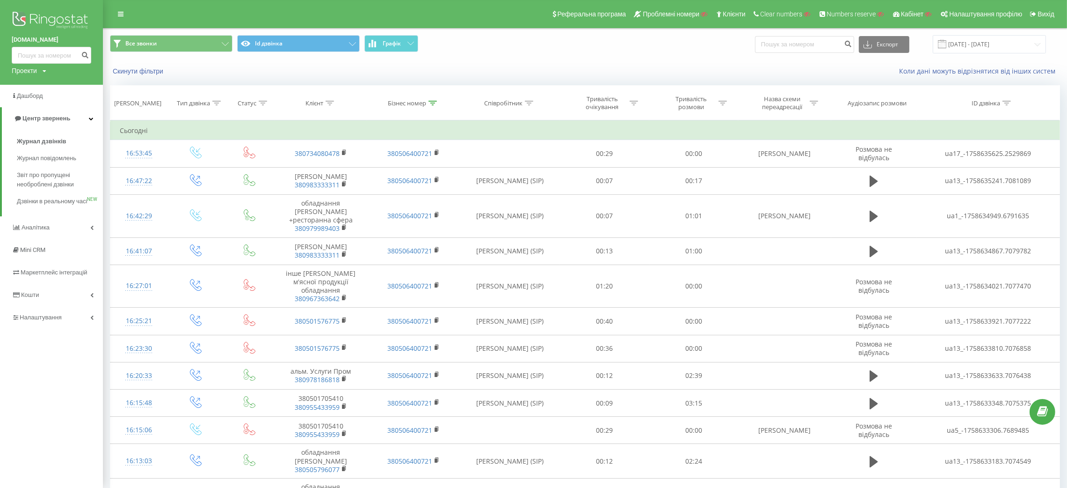
click at [30, 72] on div "Проекти" at bounding box center [24, 70] width 25 height 9
click at [42, 86] on input "text" at bounding box center [38, 85] width 47 height 14
paste input "[DOMAIN_NAME]"
type input "[DOMAIN_NAME]"
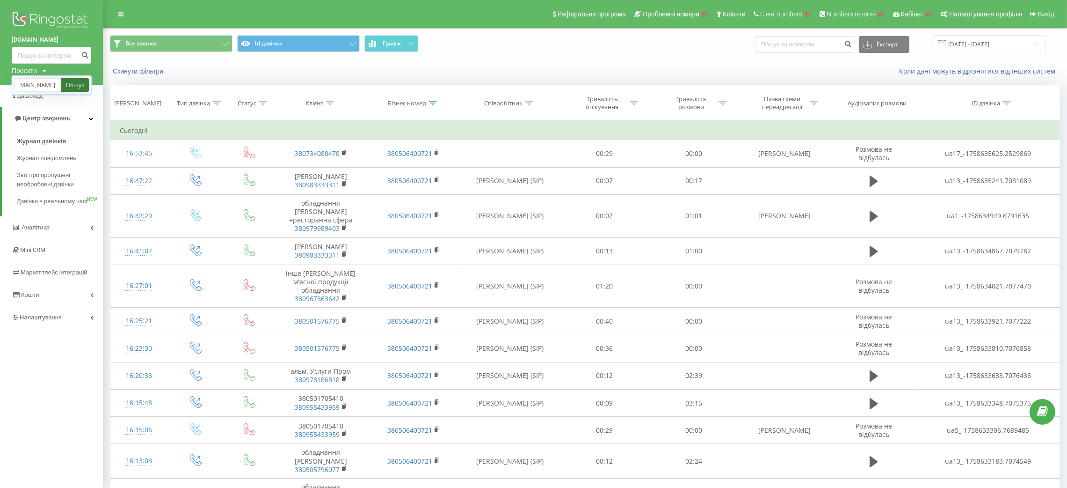
scroll to position [0, 0]
click at [74, 85] on link "Пошук" at bounding box center [75, 85] width 28 height 14
